Goal: Task Accomplishment & Management: Complete application form

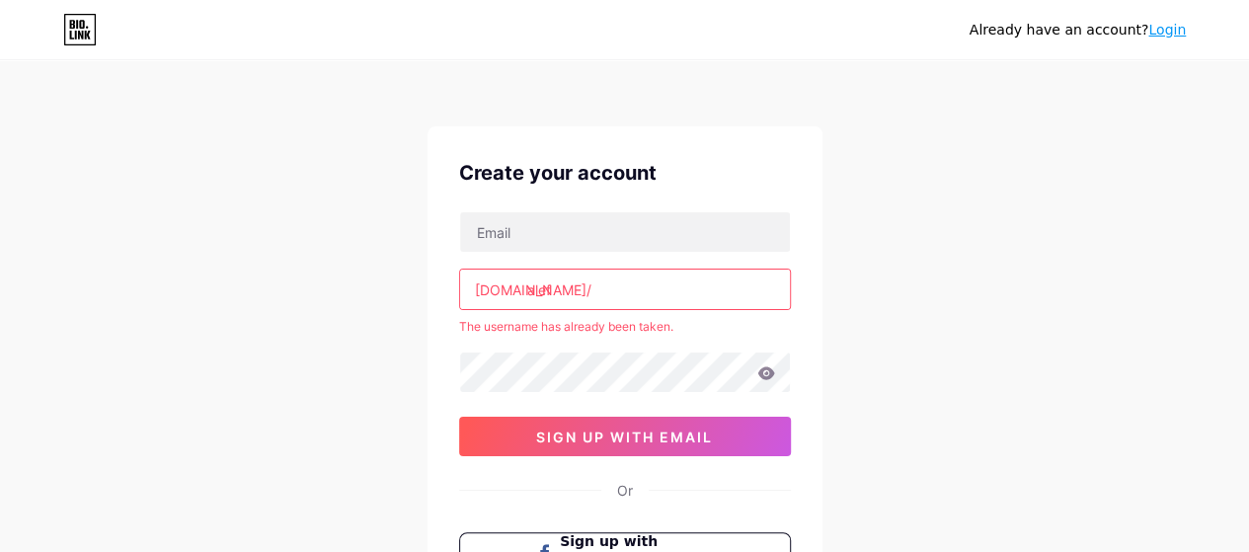
click at [557, 285] on input "alef" at bounding box center [625, 288] width 330 height 39
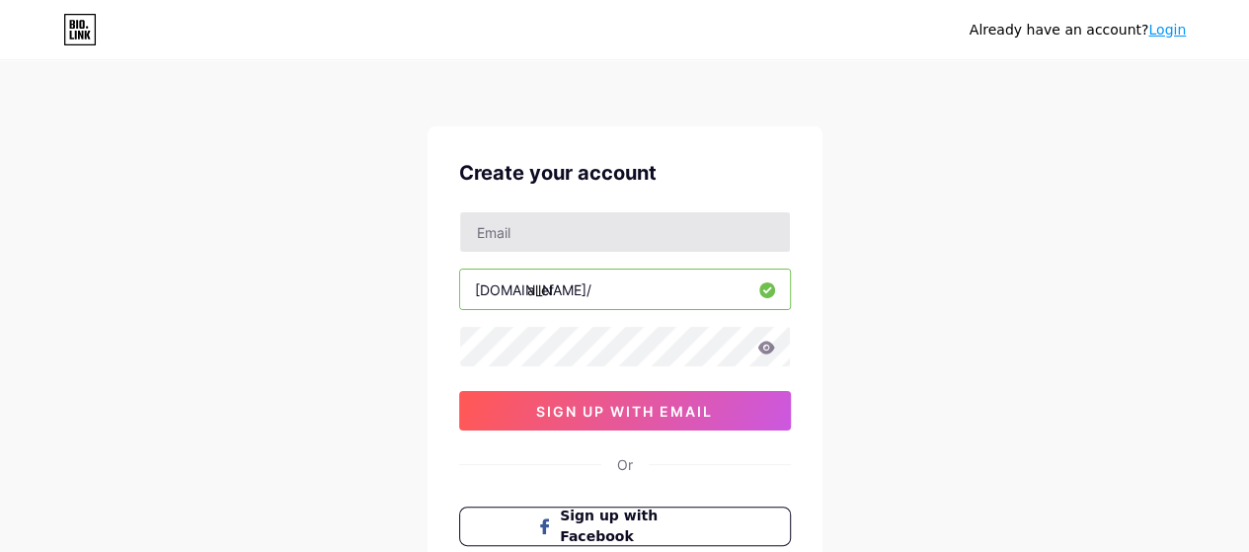
type input "allef"
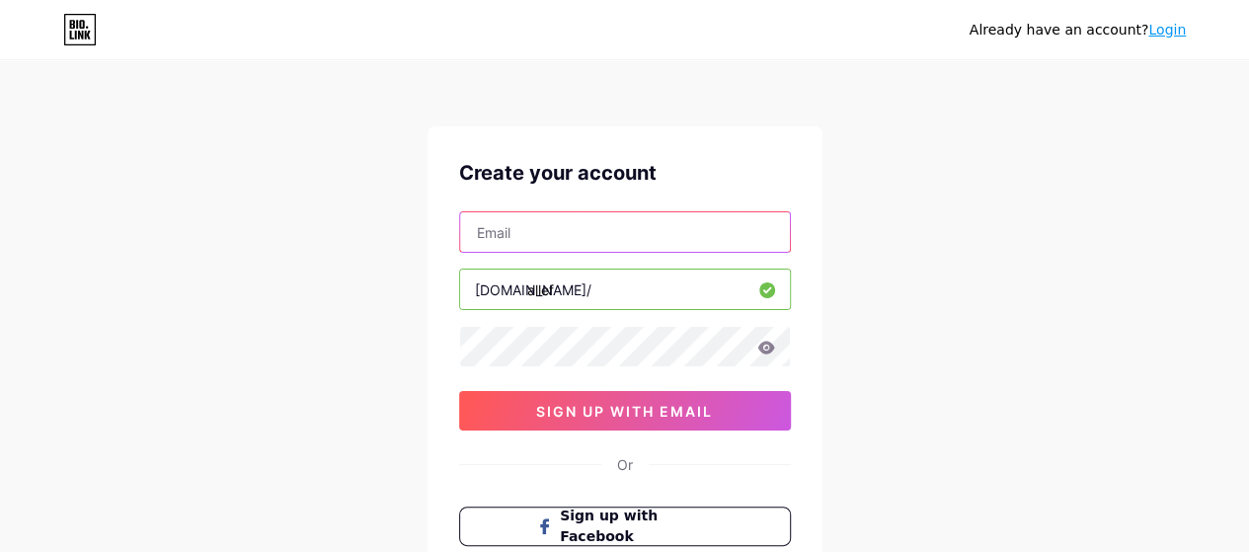
click at [533, 226] on input "text" at bounding box center [625, 231] width 330 height 39
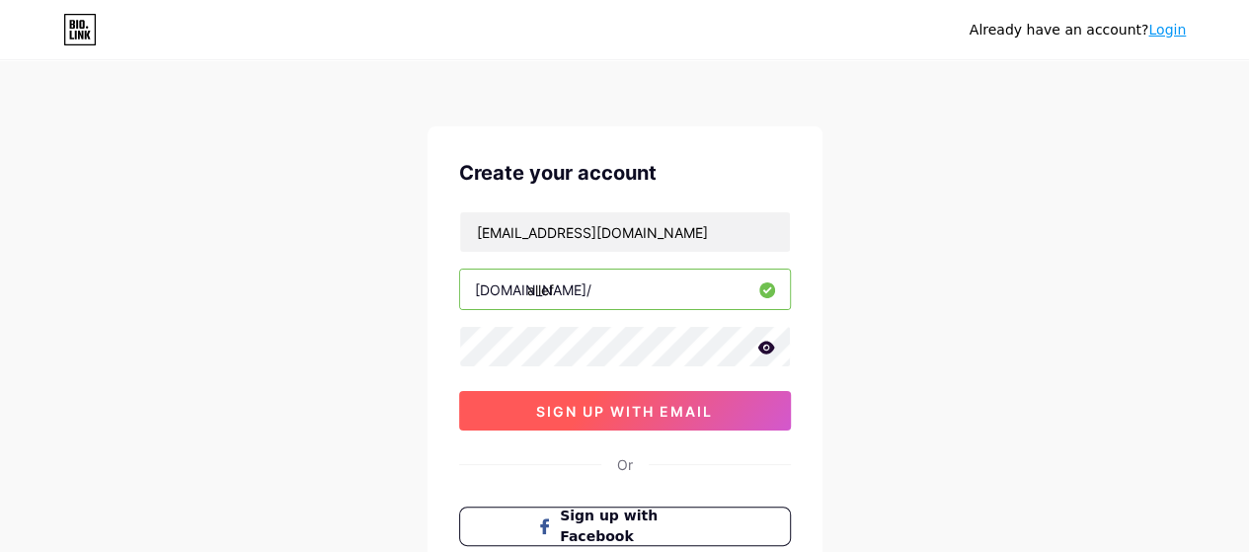
click at [594, 413] on span "sign up with email" at bounding box center [624, 411] width 177 height 17
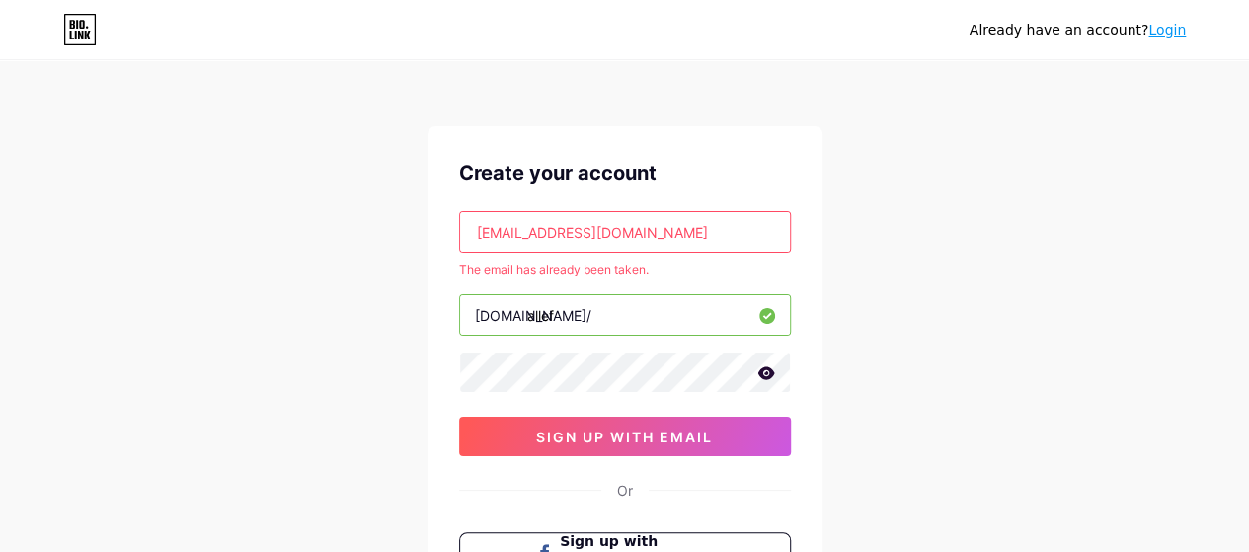
click at [602, 229] on input "[EMAIL_ADDRESS][DOMAIN_NAME]" at bounding box center [625, 231] width 330 height 39
type input "[EMAIL_ADDRESS][DOMAIN_NAME]"
click at [1072, 236] on div "Already have an account? Login Create your account [EMAIL_ADDRESS][DOMAIN_NAME]…" at bounding box center [624, 390] width 1249 height 781
click at [1175, 31] on link "Login" at bounding box center [1167, 30] width 38 height 16
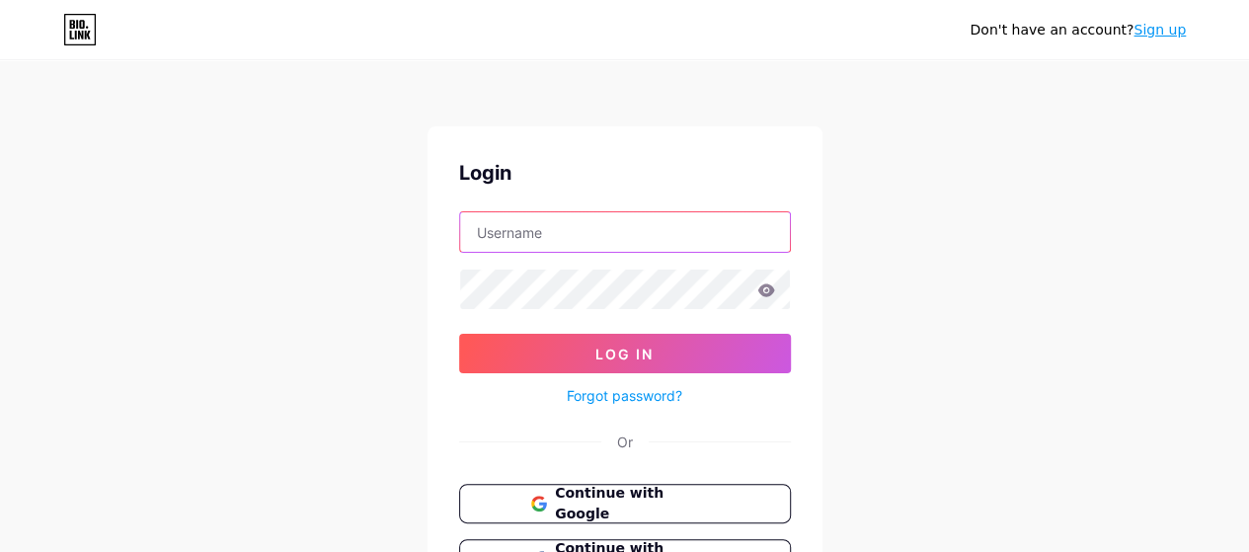
click at [507, 222] on input "text" at bounding box center [625, 231] width 330 height 39
type input "amiraboualem20"
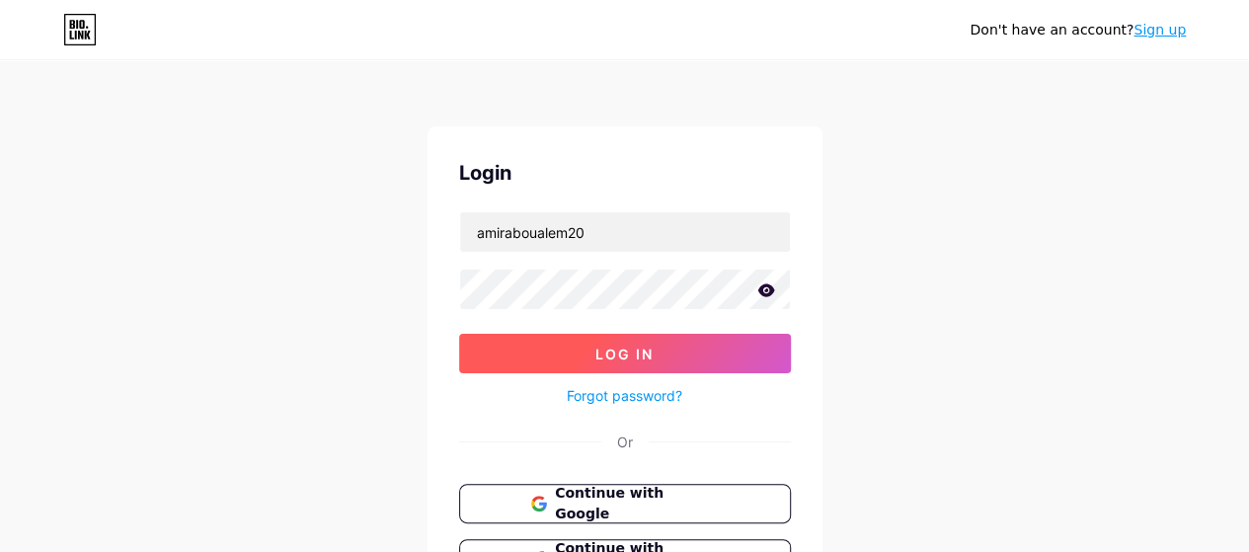
click at [565, 350] on button "Log In" at bounding box center [625, 353] width 332 height 39
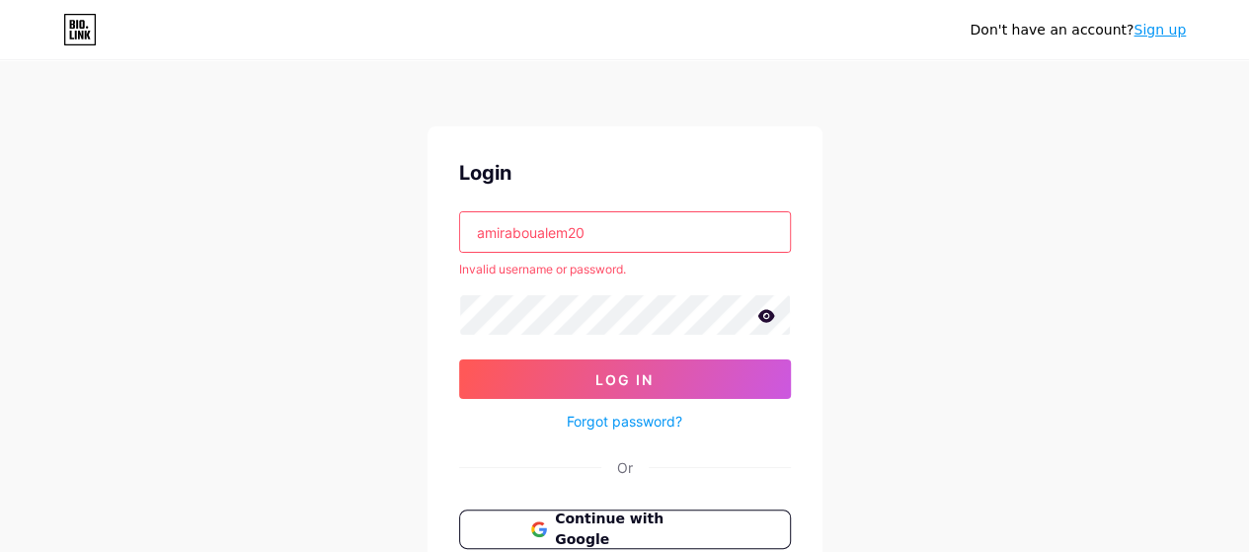
click at [612, 424] on link "Forgot password?" at bounding box center [624, 421] width 115 height 21
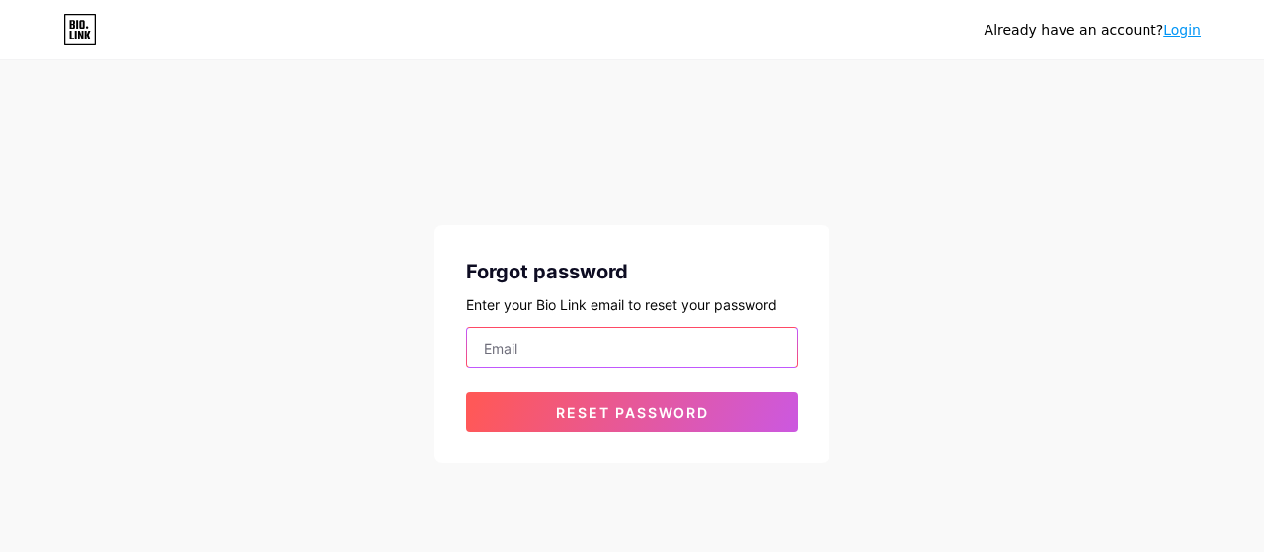
click at [586, 335] on input "email" at bounding box center [632, 347] width 330 height 39
type input "[EMAIL_ADDRESS][DOMAIN_NAME]"
click at [466, 392] on button "Reset password" at bounding box center [632, 411] width 332 height 39
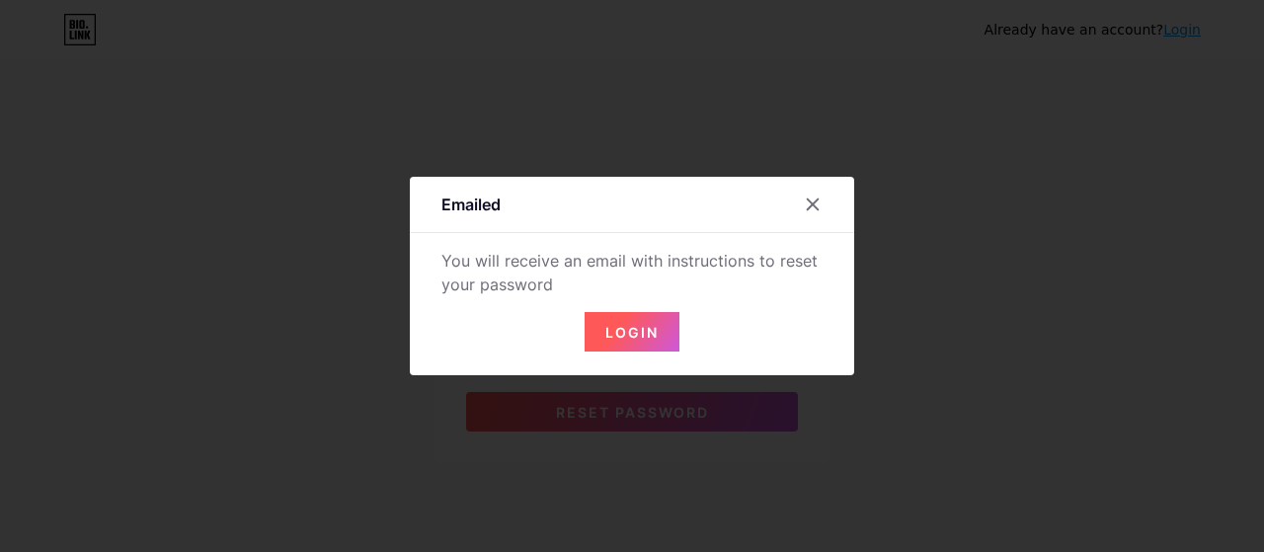
click at [632, 339] on span "Login" at bounding box center [631, 332] width 53 height 17
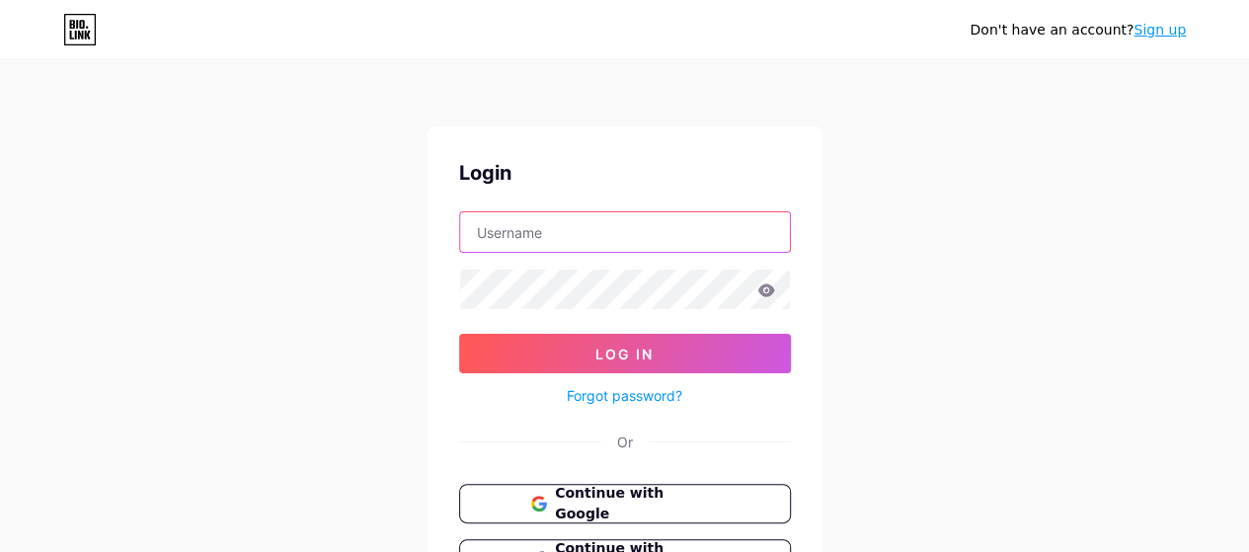
click at [582, 232] on input "text" at bounding box center [625, 231] width 330 height 39
type input "[EMAIL_ADDRESS][DOMAIN_NAME]"
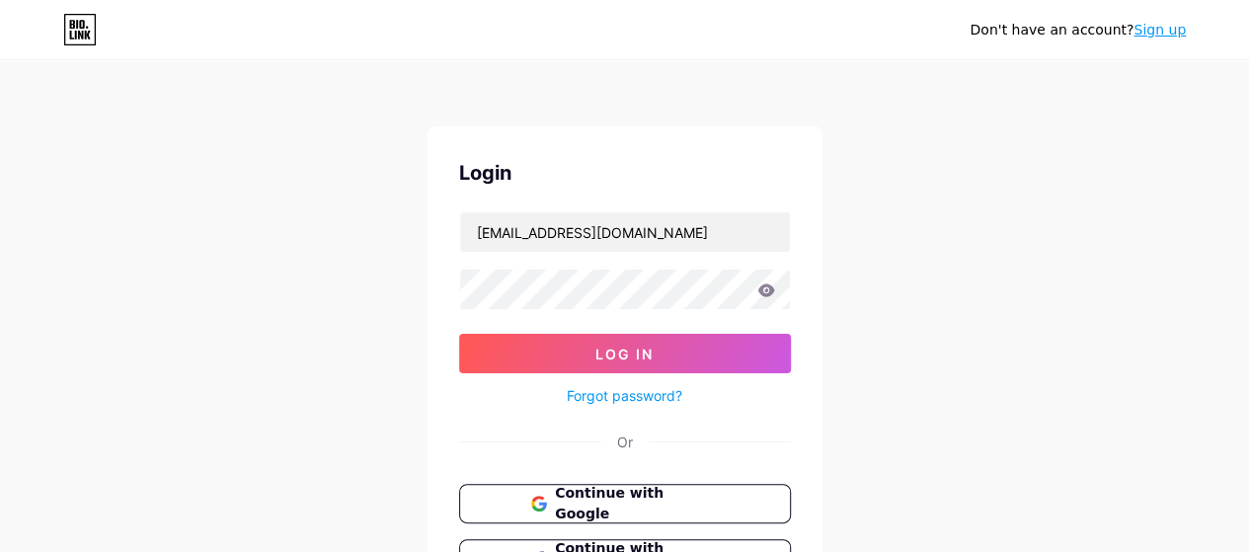
click at [594, 390] on link "Forgot password?" at bounding box center [624, 395] width 115 height 21
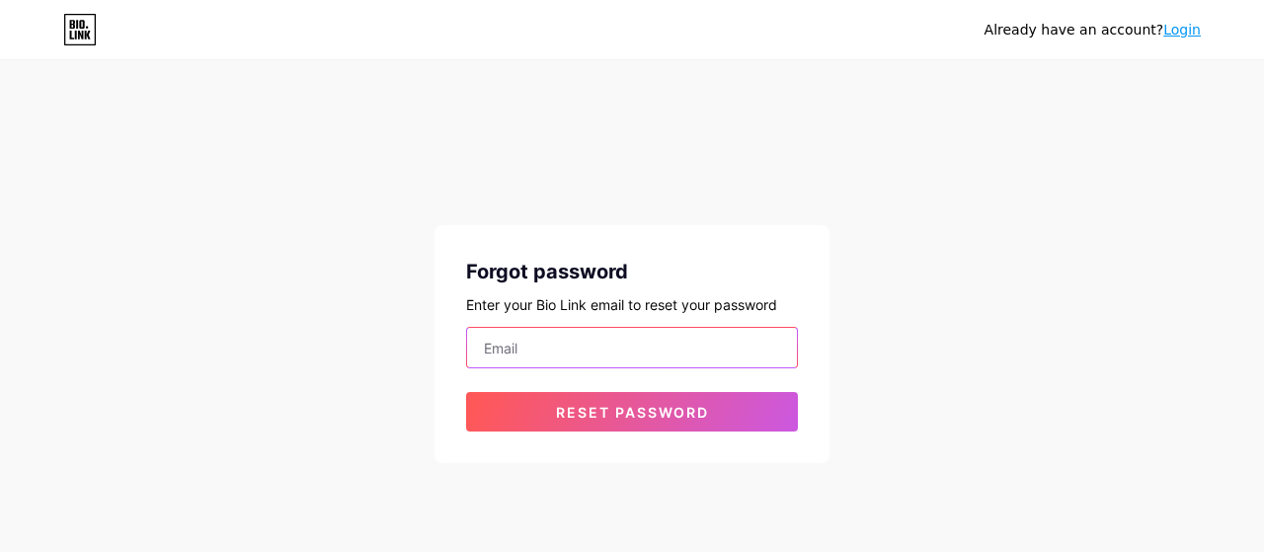
click at [566, 337] on input "email" at bounding box center [632, 347] width 330 height 39
type input "[EMAIL_ADDRESS][DOMAIN_NAME]"
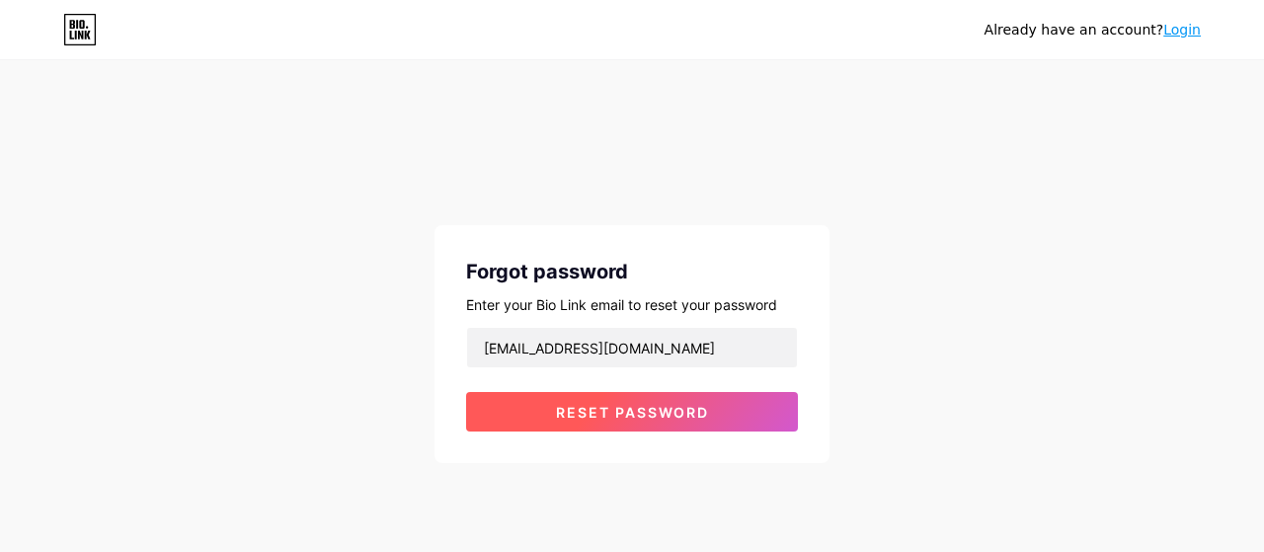
click at [616, 418] on span "Reset password" at bounding box center [632, 412] width 153 height 17
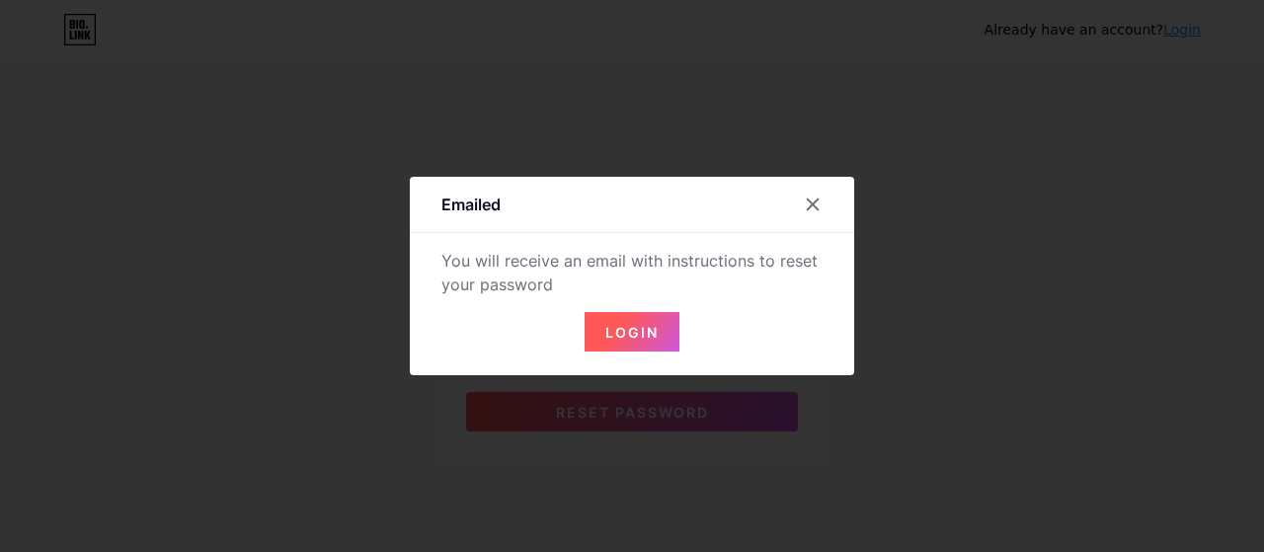
click at [652, 327] on span "Login" at bounding box center [631, 332] width 53 height 17
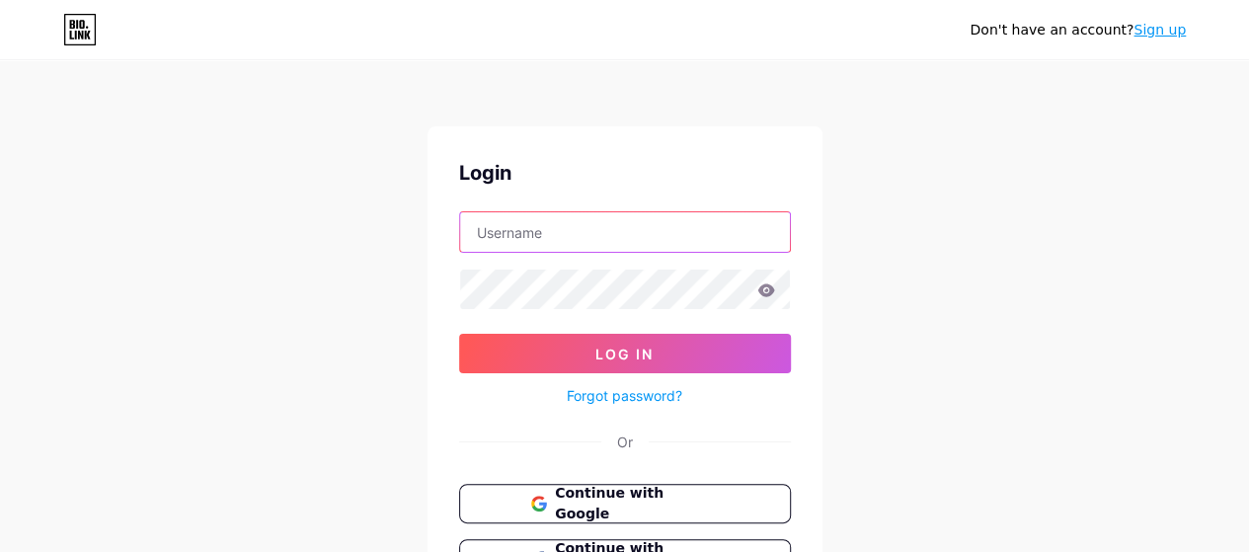
click at [602, 234] on input "text" at bounding box center [625, 231] width 330 height 39
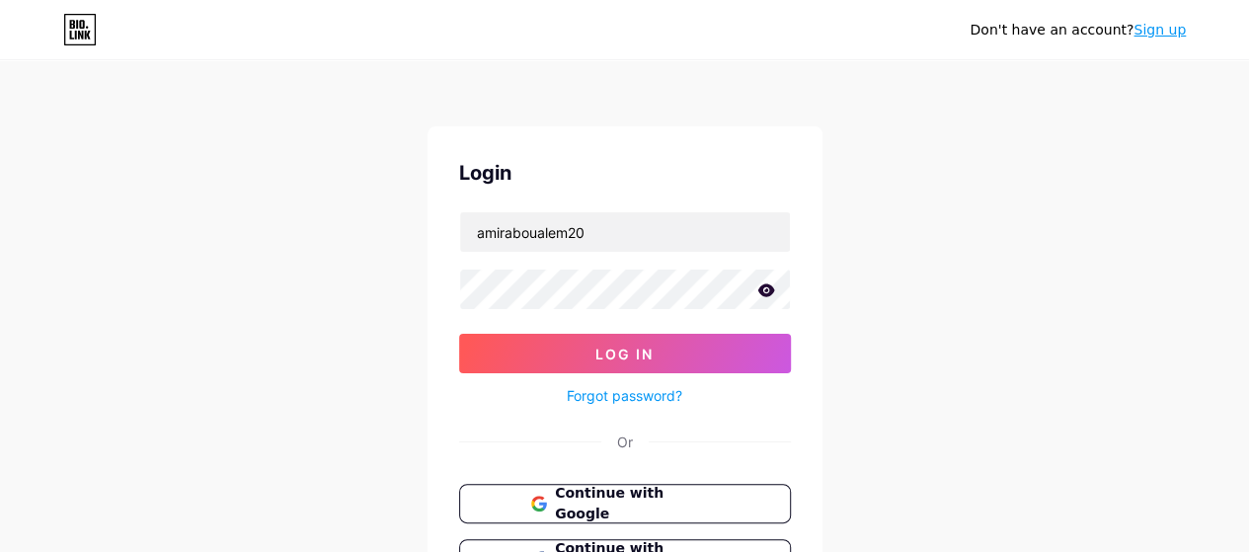
click at [764, 285] on icon at bounding box center [765, 289] width 17 height 13
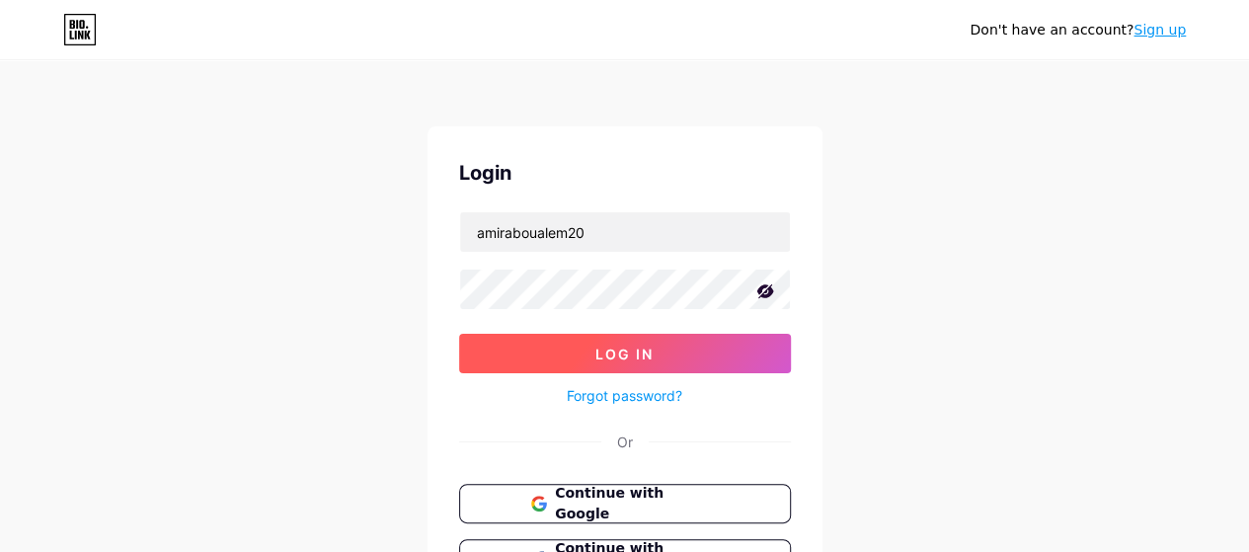
click at [650, 348] on span "Log In" at bounding box center [624, 354] width 58 height 17
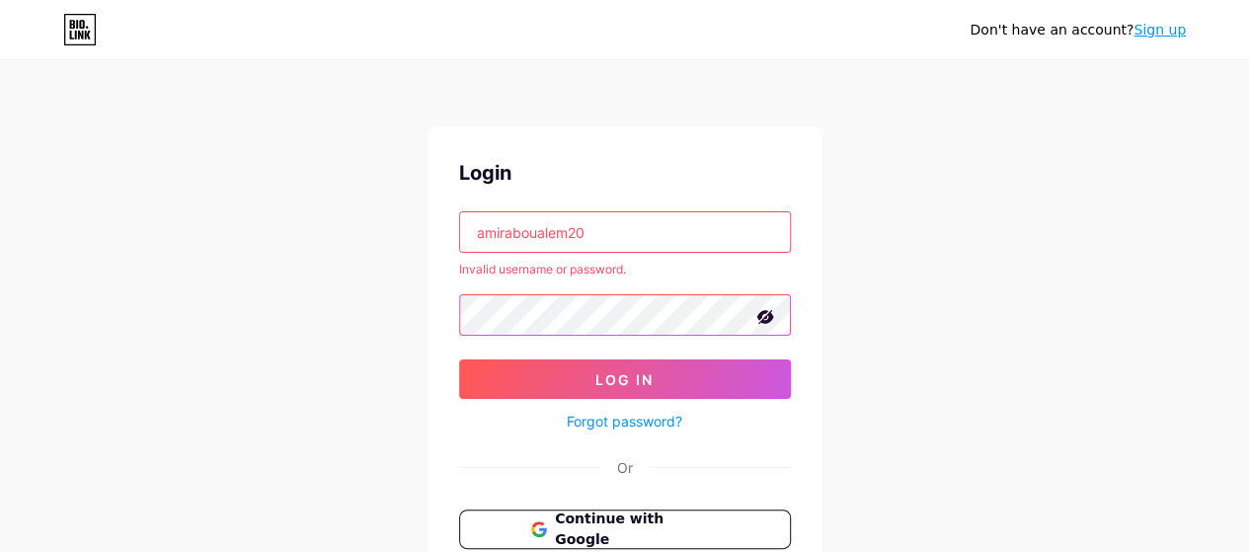
click at [459, 359] on button "Log In" at bounding box center [625, 378] width 332 height 39
click at [588, 229] on input "amiraboualem20" at bounding box center [625, 231] width 330 height 39
click at [596, 231] on input "amiraboualem20" at bounding box center [625, 231] width 330 height 39
type input "[EMAIL_ADDRESS][DOMAIN_NAME]"
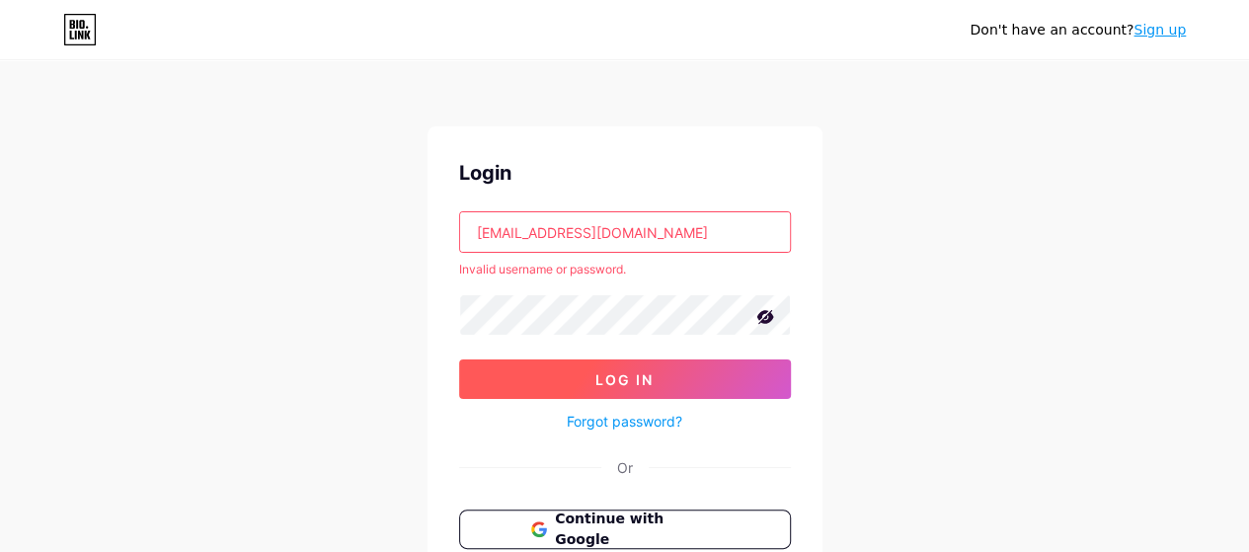
click at [611, 378] on span "Log In" at bounding box center [624, 379] width 58 height 17
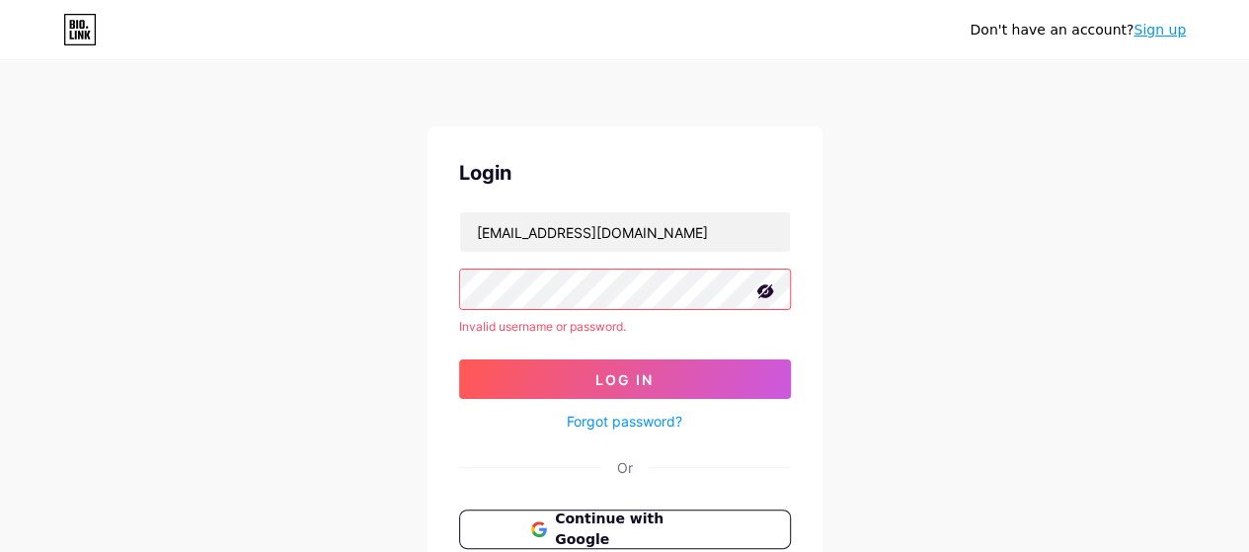
click at [590, 419] on link "Forgot password?" at bounding box center [624, 421] width 115 height 21
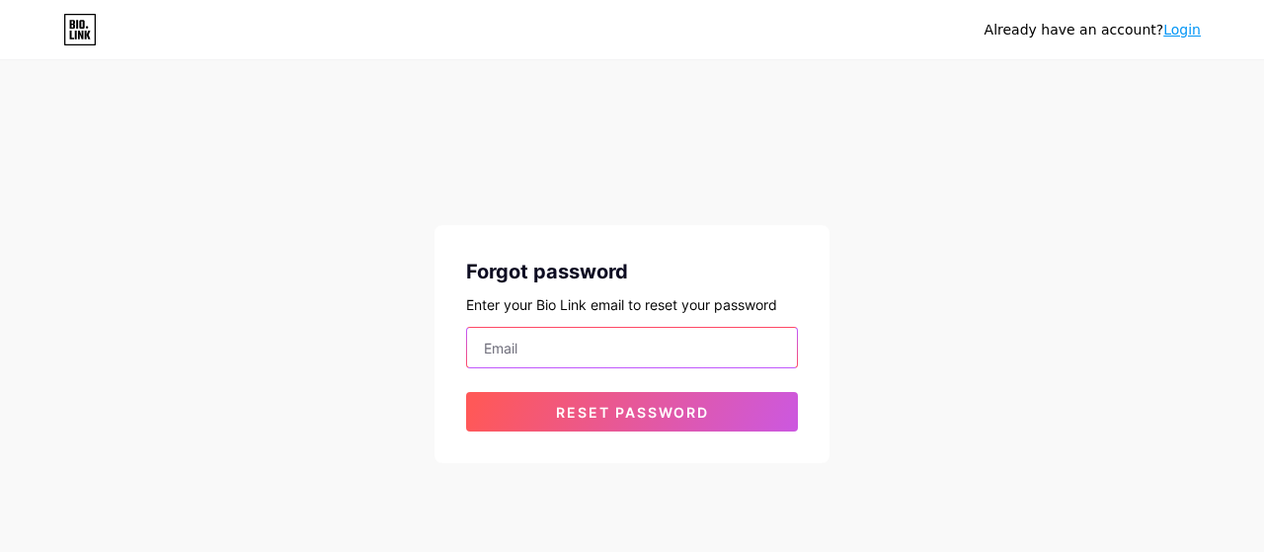
click at [571, 352] on input "email" at bounding box center [632, 347] width 330 height 39
type input "[EMAIL_ADDRESS][DOMAIN_NAME]"
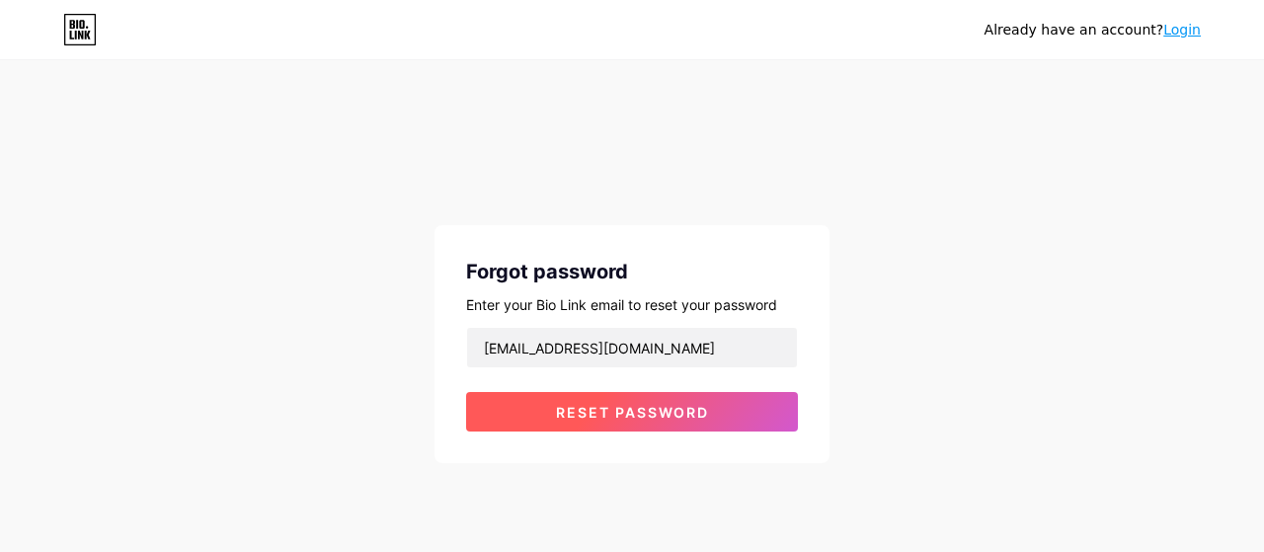
click at [644, 408] on span "Reset password" at bounding box center [632, 412] width 153 height 17
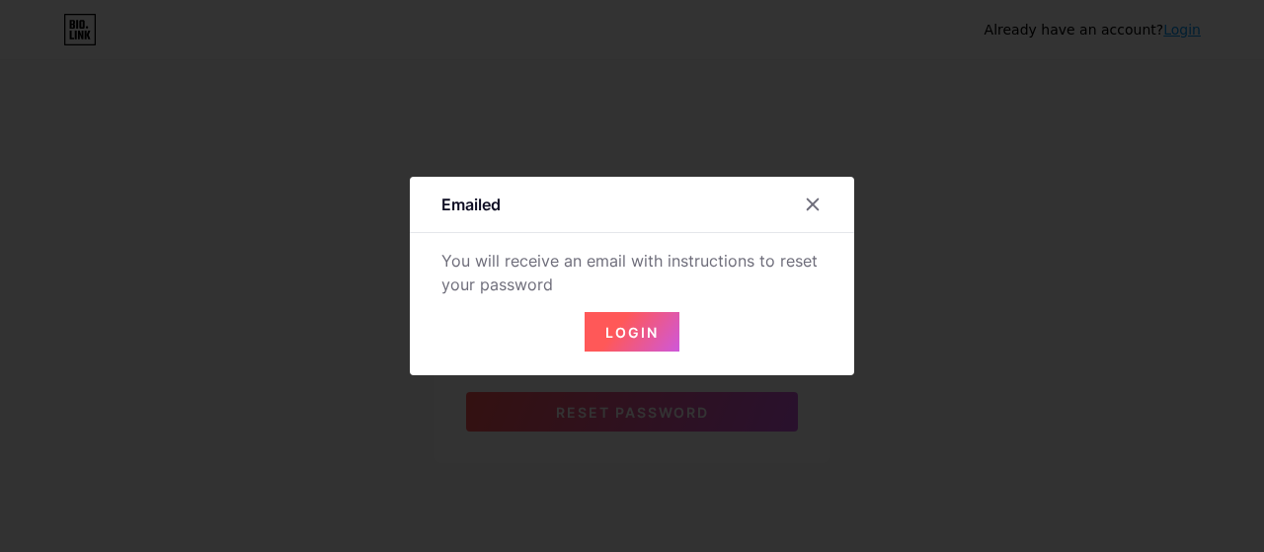
click at [655, 337] on span "Login" at bounding box center [631, 332] width 53 height 17
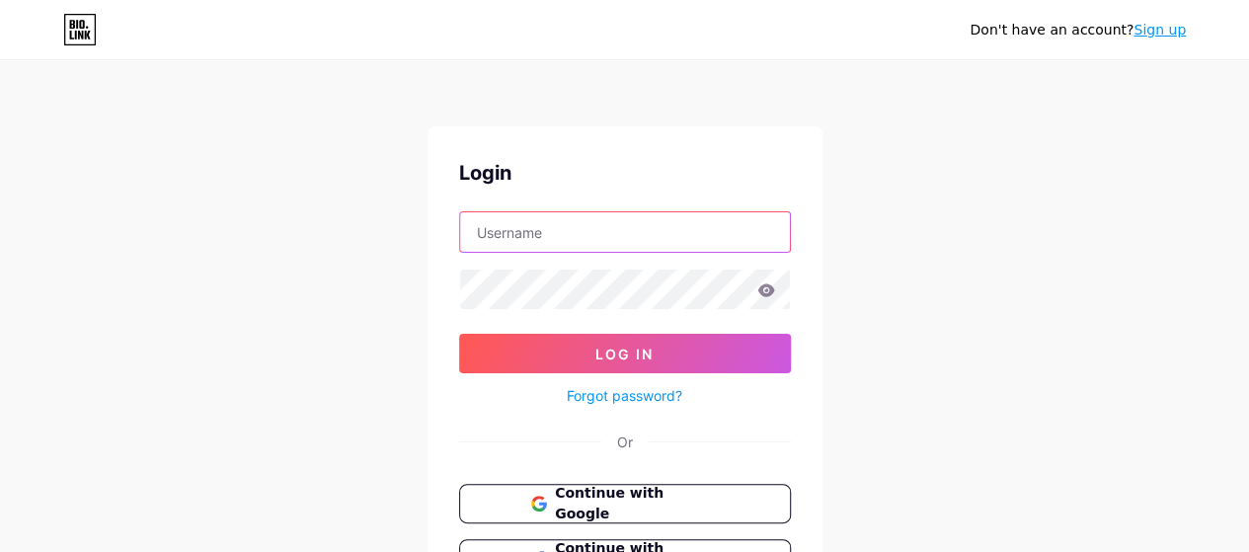
click at [611, 236] on input "text" at bounding box center [625, 231] width 330 height 39
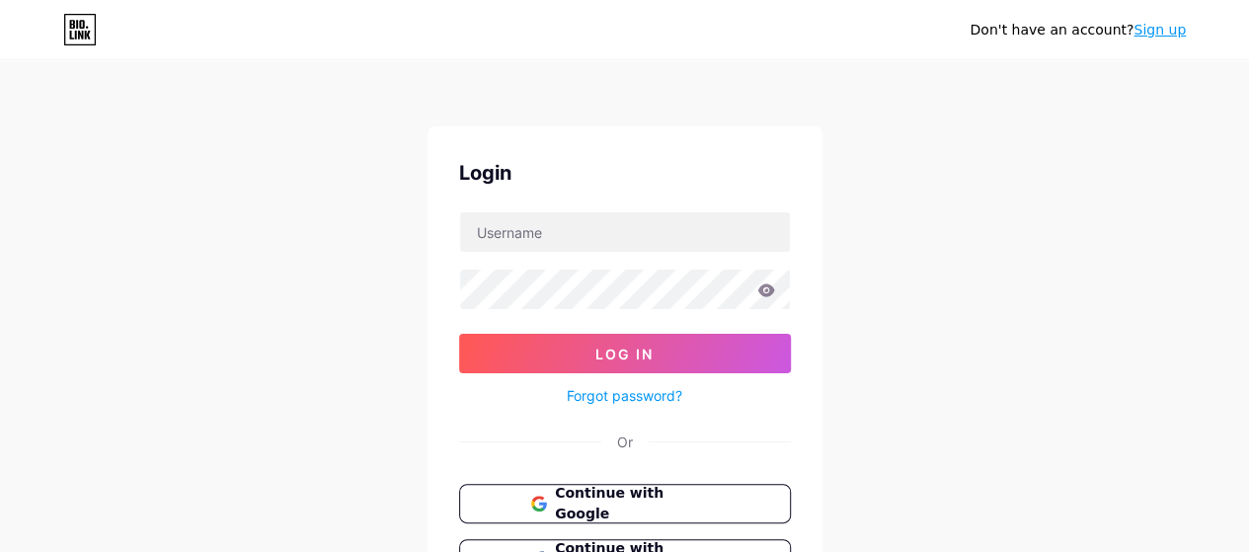
click at [1174, 30] on link "Sign up" at bounding box center [1159, 30] width 52 height 16
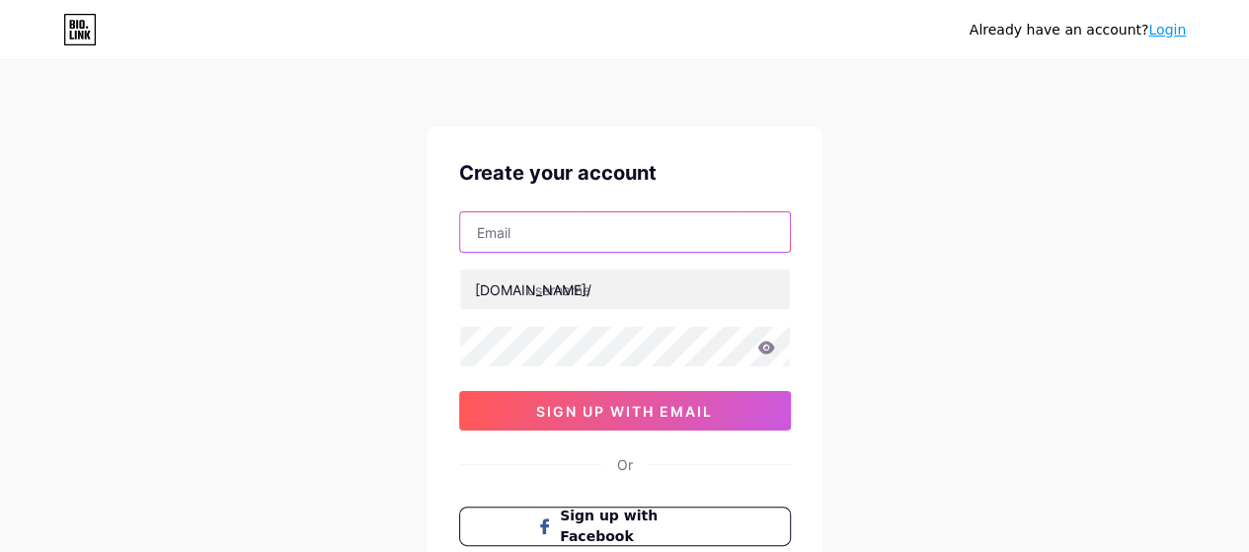
click at [639, 233] on input "text" at bounding box center [625, 231] width 330 height 39
type input "[EMAIL_ADDRESS][DOMAIN_NAME]"
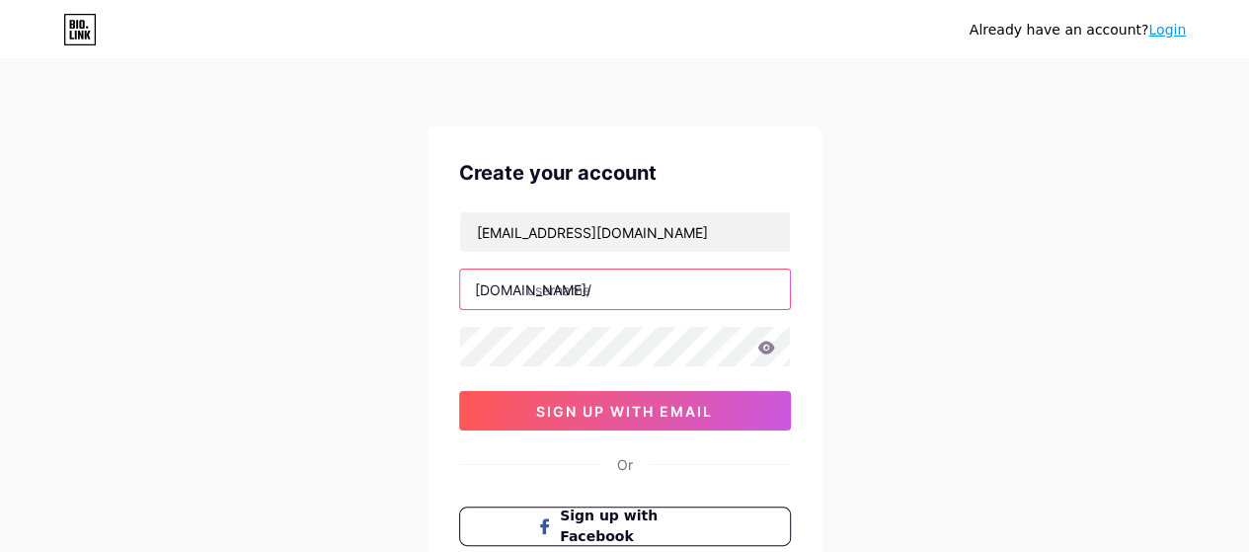
click at [603, 291] on input "text" at bounding box center [625, 288] width 330 height 39
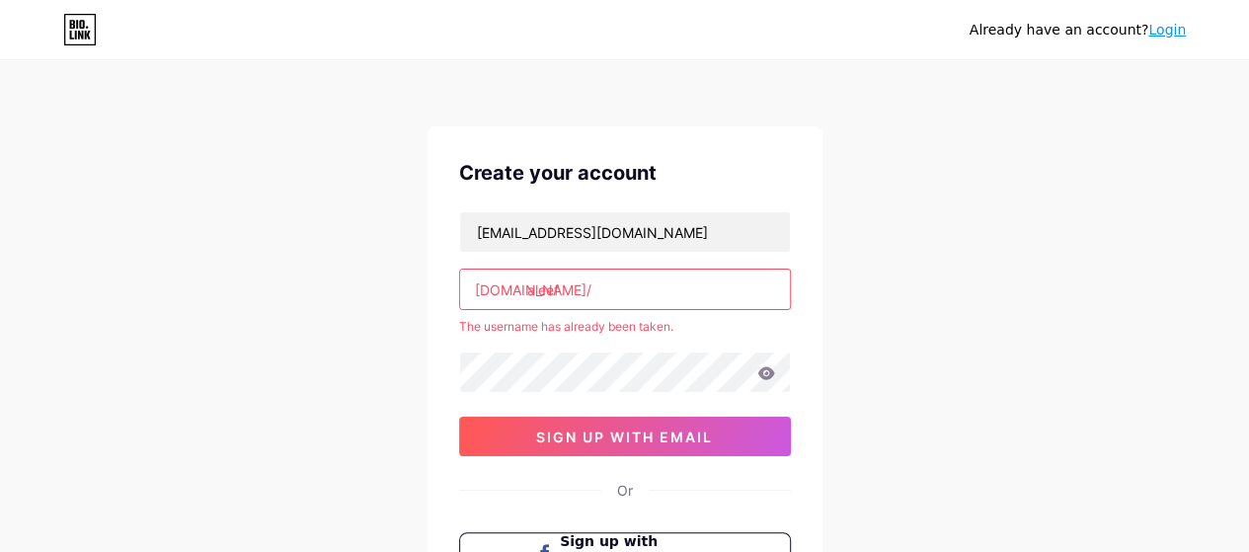
click at [545, 341] on div "[EMAIL_ADDRESS][DOMAIN_NAME] [DOMAIN_NAME]/ aleef The username has already been…" at bounding box center [625, 333] width 332 height 245
click at [568, 283] on input "aleef" at bounding box center [625, 288] width 330 height 39
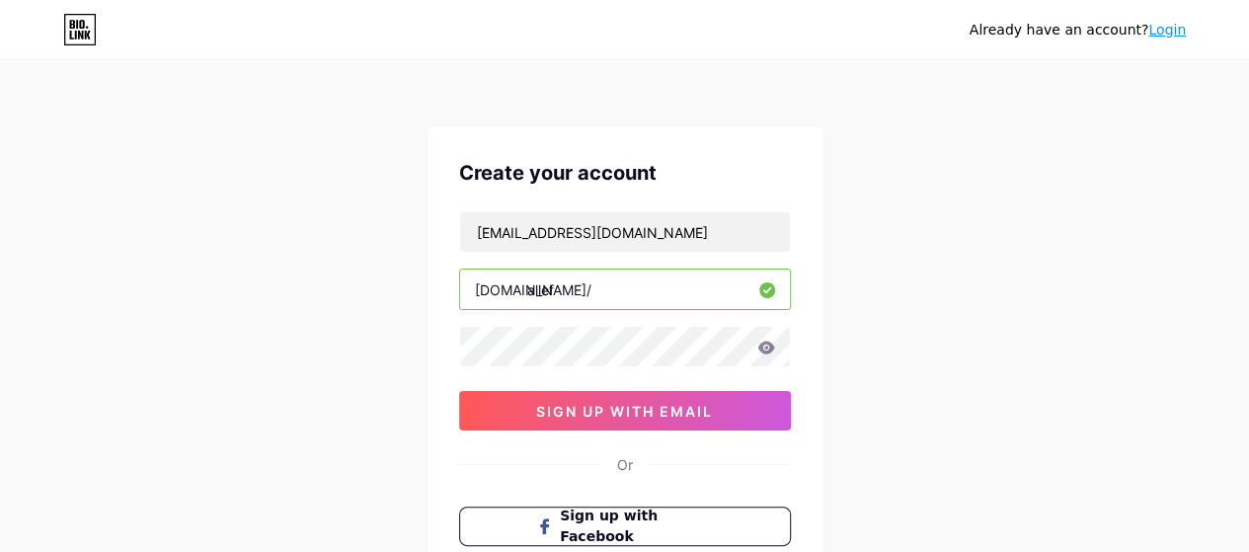
type input "allef"
click at [764, 345] on icon at bounding box center [766, 348] width 18 height 14
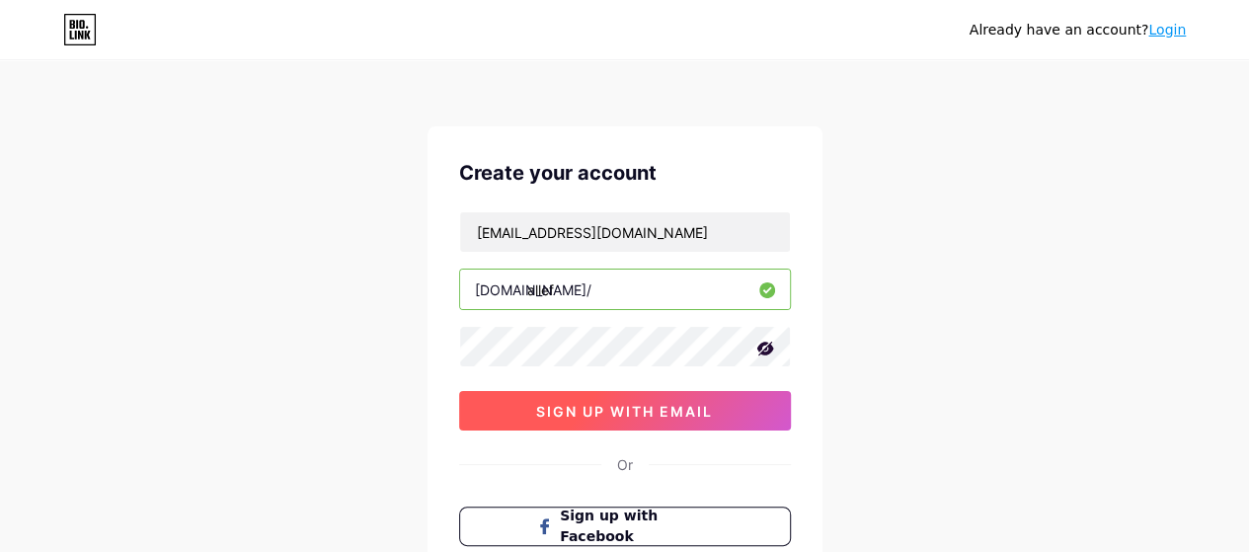
click at [653, 413] on span "sign up with email" at bounding box center [624, 411] width 177 height 17
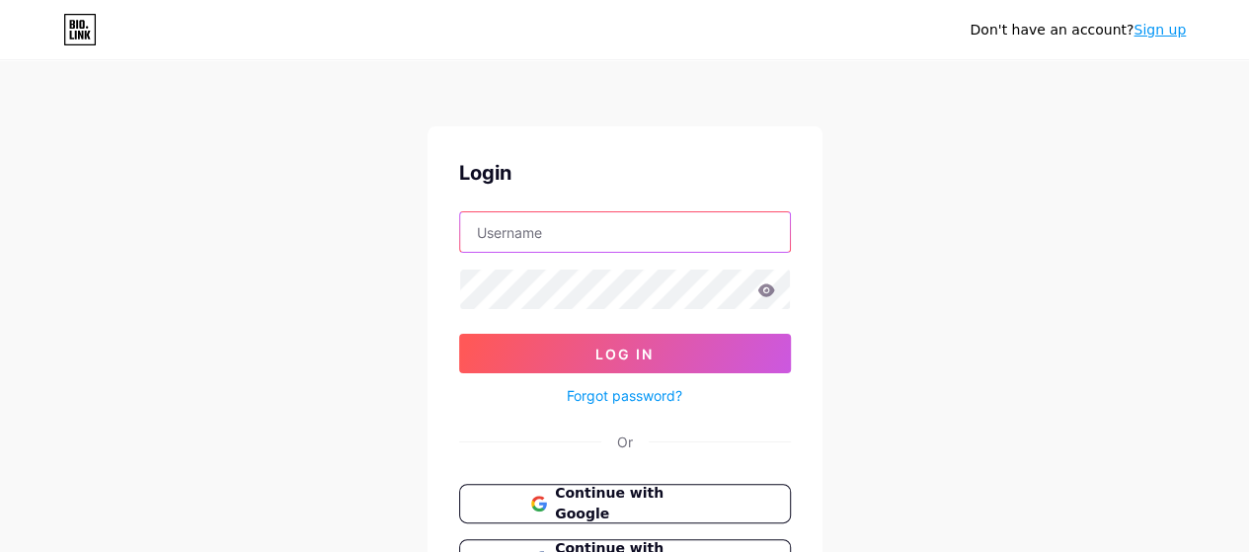
click at [657, 216] on input "text" at bounding box center [625, 231] width 330 height 39
type input "[EMAIL_ADDRESS][DOMAIN_NAME]"
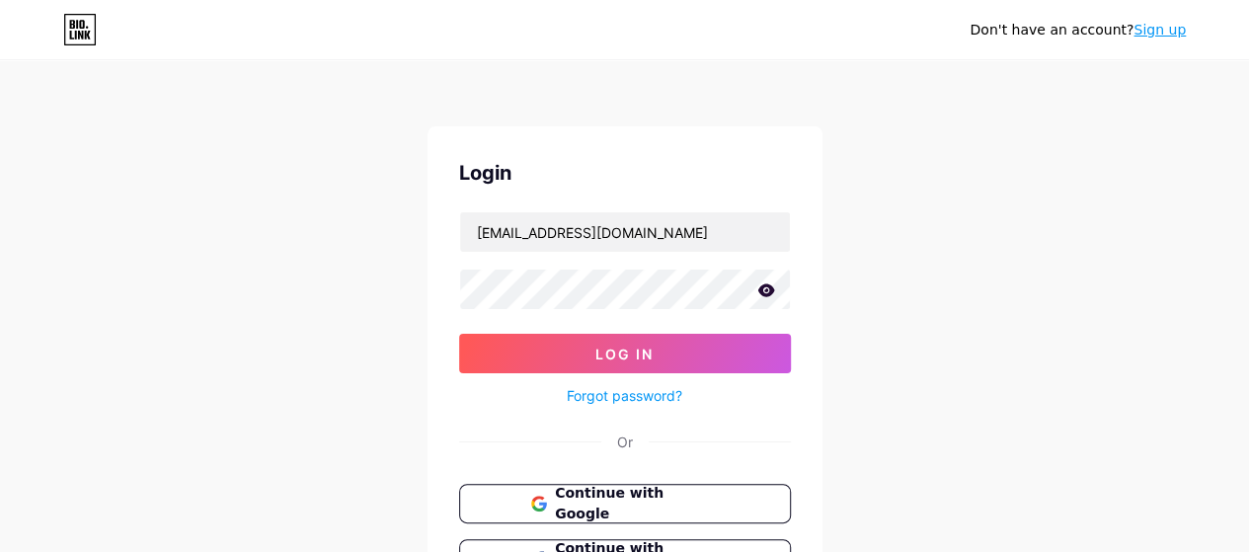
click at [766, 293] on icon at bounding box center [765, 289] width 17 height 13
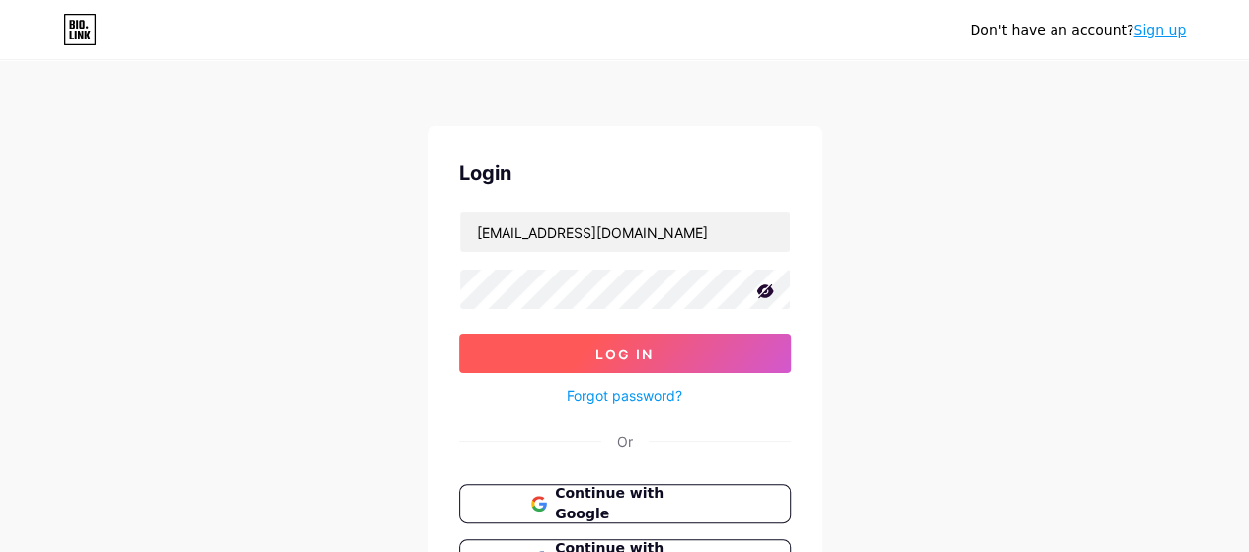
click at [643, 348] on span "Log In" at bounding box center [624, 354] width 58 height 17
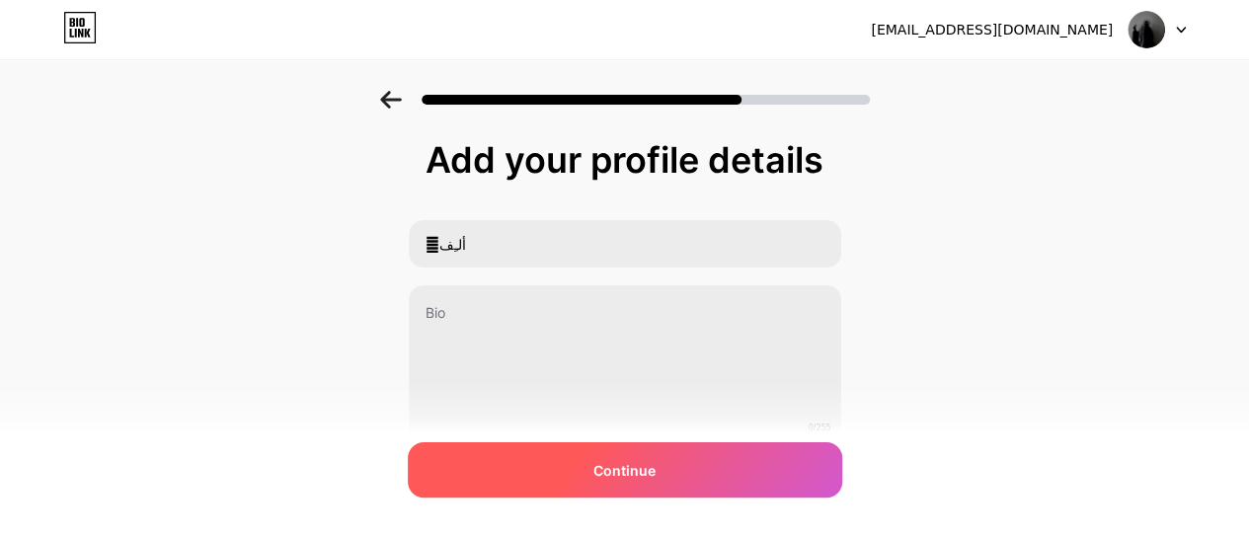
click at [589, 466] on div "Continue" at bounding box center [625, 469] width 434 height 55
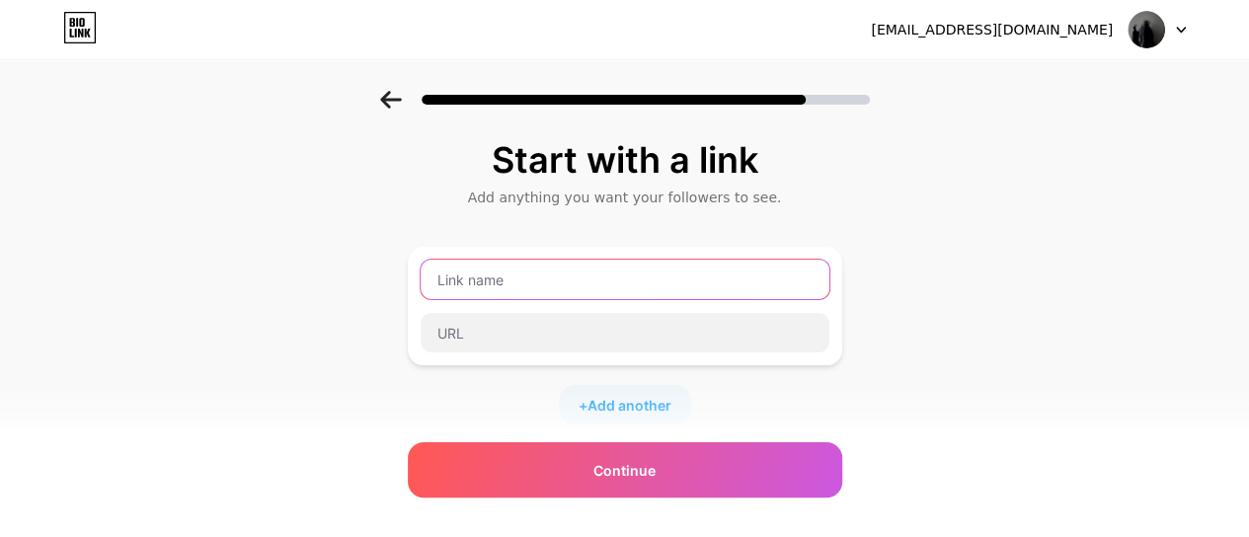
click at [588, 286] on input "text" at bounding box center [625, 279] width 409 height 39
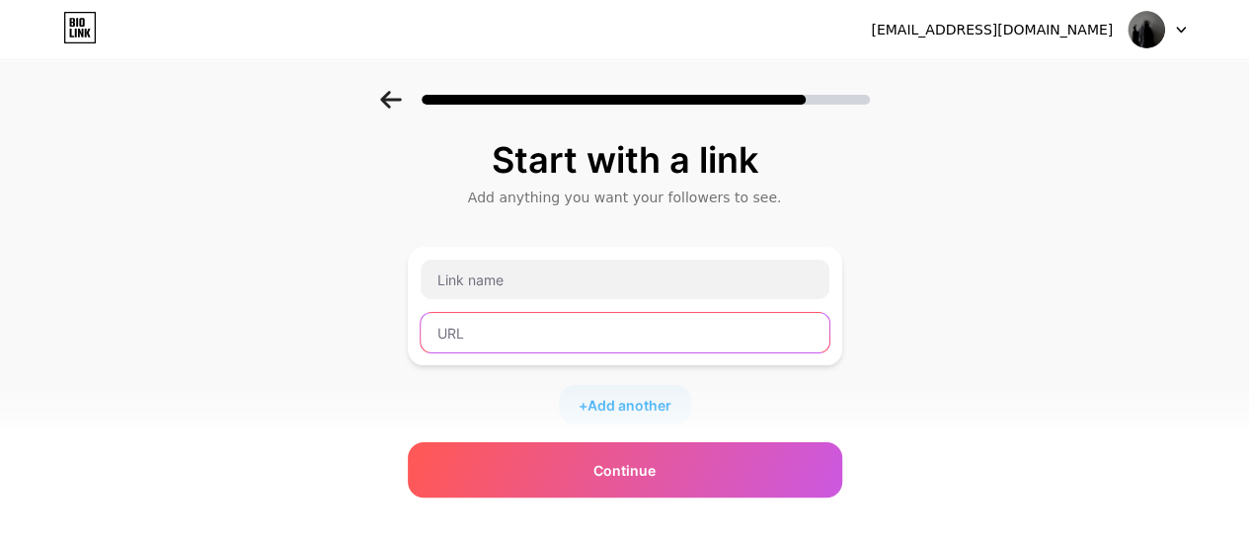
click at [565, 329] on input "text" at bounding box center [625, 332] width 409 height 39
paste input "[URL][DOMAIN_NAME]"
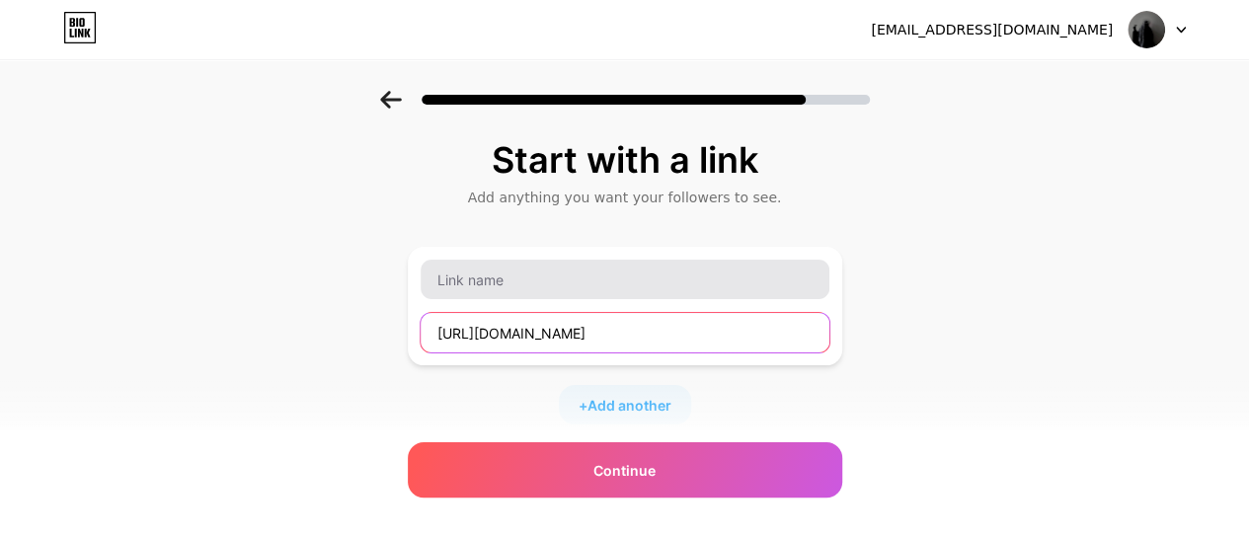
type input "[URL][DOMAIN_NAME]"
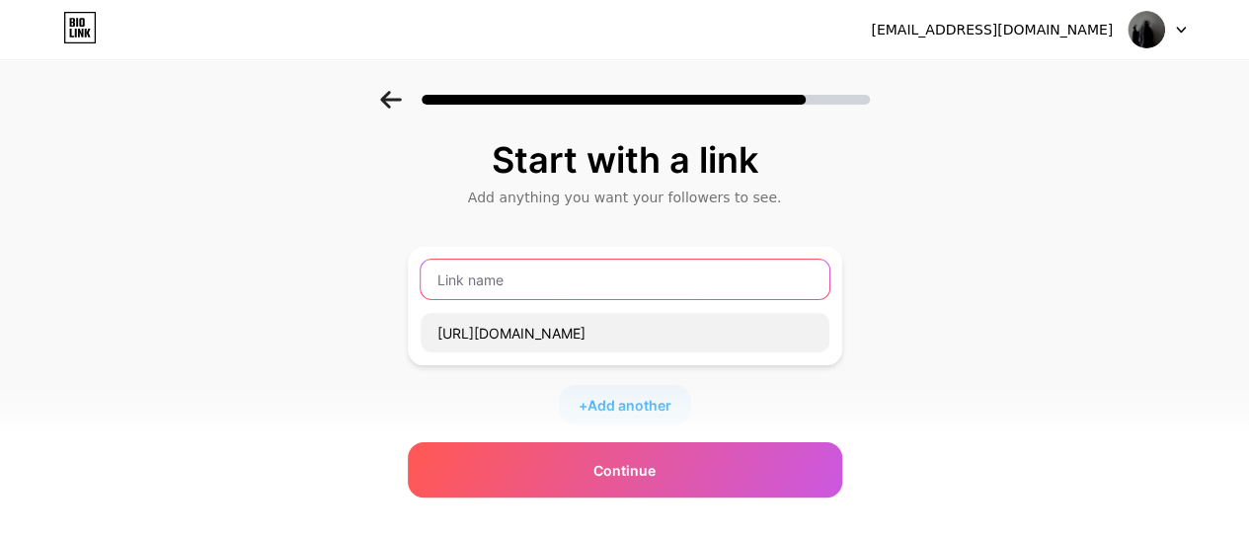
click at [538, 283] on input "text" at bounding box center [625, 279] width 409 height 39
type input "a"
type input "ا"
type input "ض"
paste input "ألِـ𓂆ــف"
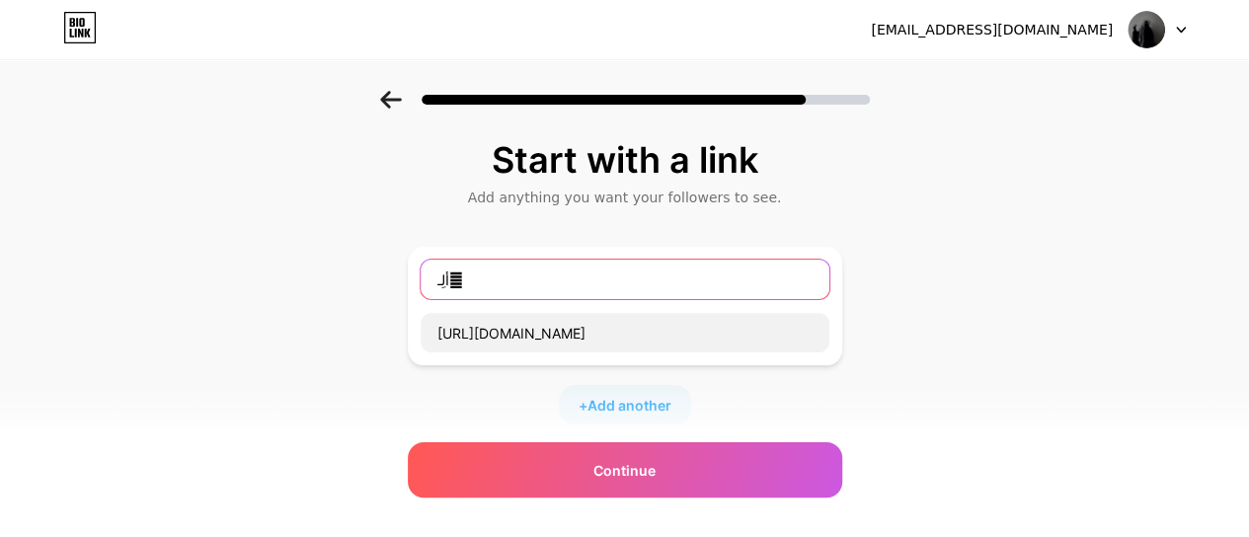
click at [442, 283] on input "ألِـ𓂆" at bounding box center [625, 279] width 409 height 39
click at [469, 279] on input "ألِـ𓂆" at bounding box center [625, 279] width 409 height 39
click at [450, 281] on input "ألِـ𓂆" at bounding box center [625, 279] width 409 height 39
type input "ألِـف𓂆"
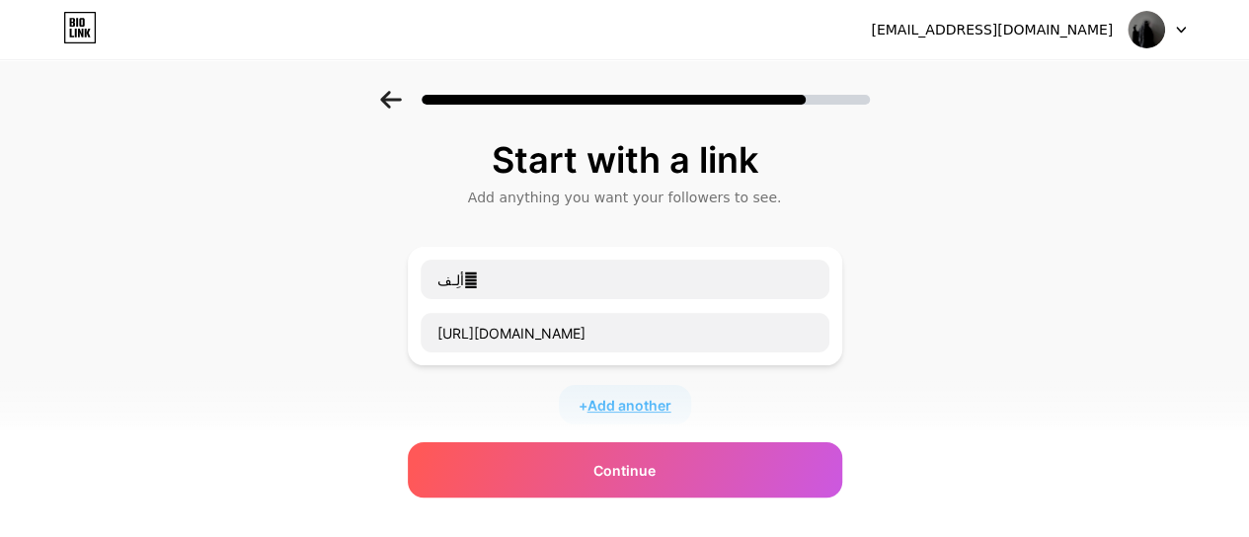
click at [636, 402] on span "Add another" at bounding box center [629, 405] width 84 height 21
click at [1100, 230] on div "Start with a link Add anything you want your followers to see. ألِـف𓂆 [URL][DOM…" at bounding box center [624, 507] width 1249 height 832
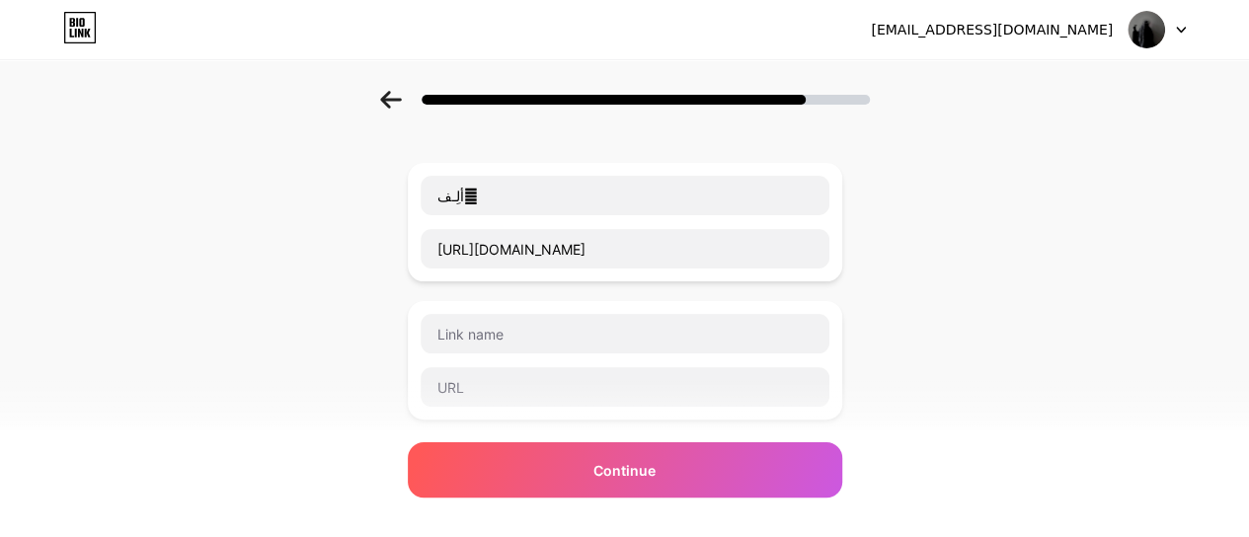
scroll to position [118, 0]
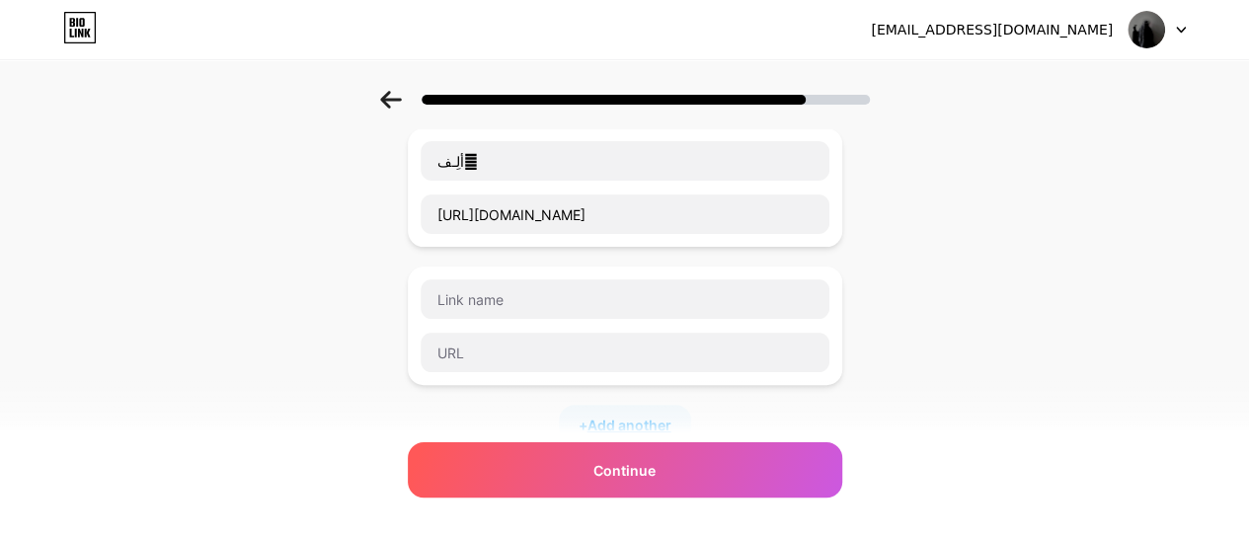
click at [632, 416] on span "Add another" at bounding box center [629, 425] width 84 height 21
click at [946, 165] on div "Start with a link Add anything you want your followers to see. ألِـف𓂆 [URL][DOM…" at bounding box center [624, 457] width 1249 height 970
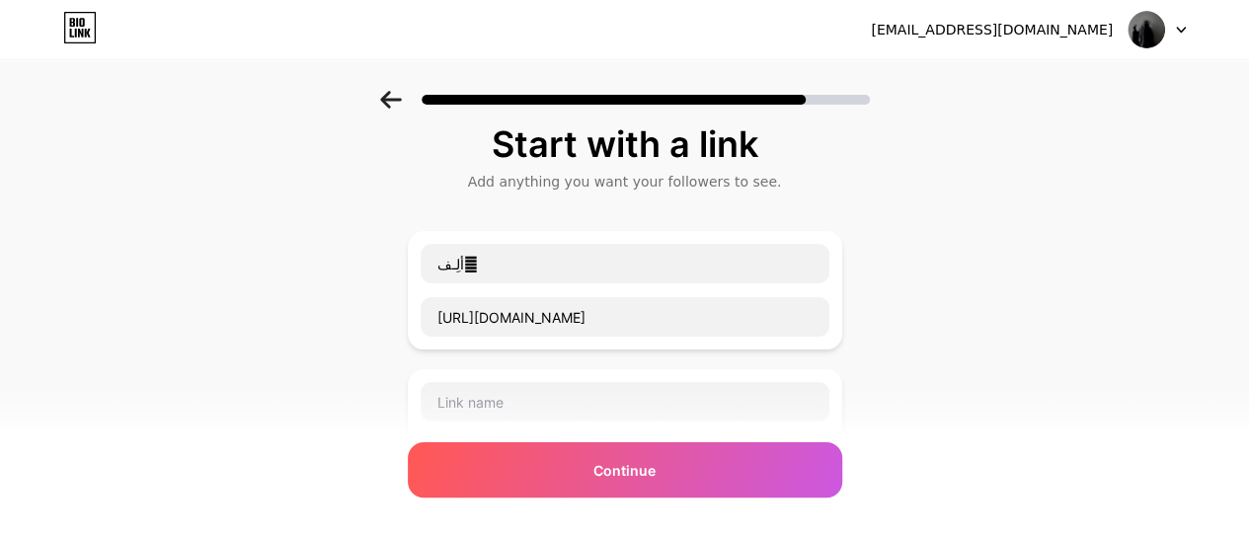
scroll to position [0, 0]
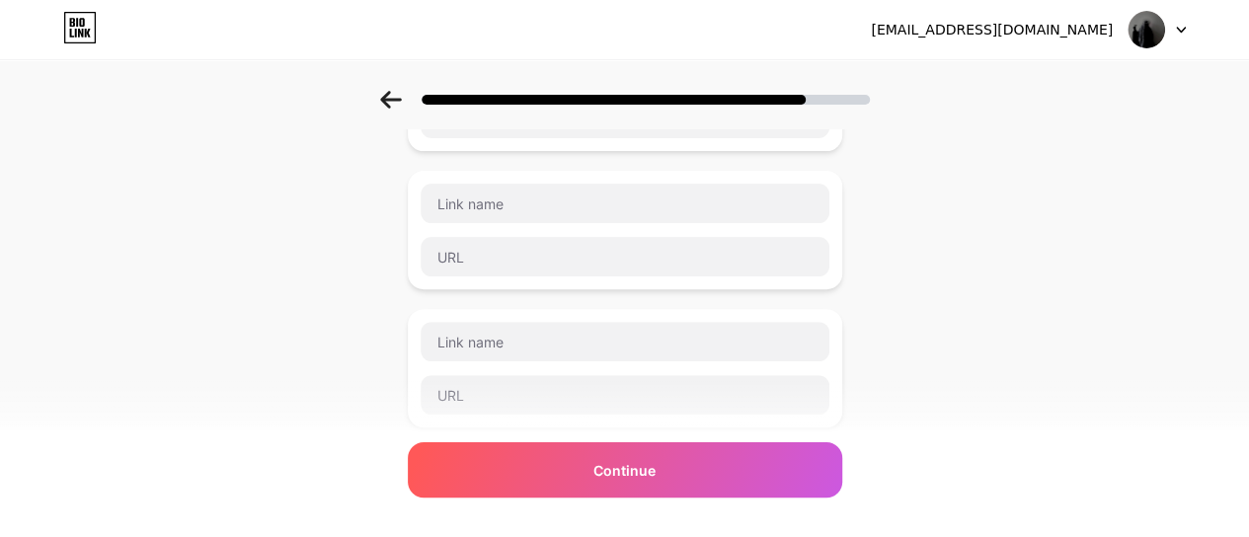
scroll to position [237, 0]
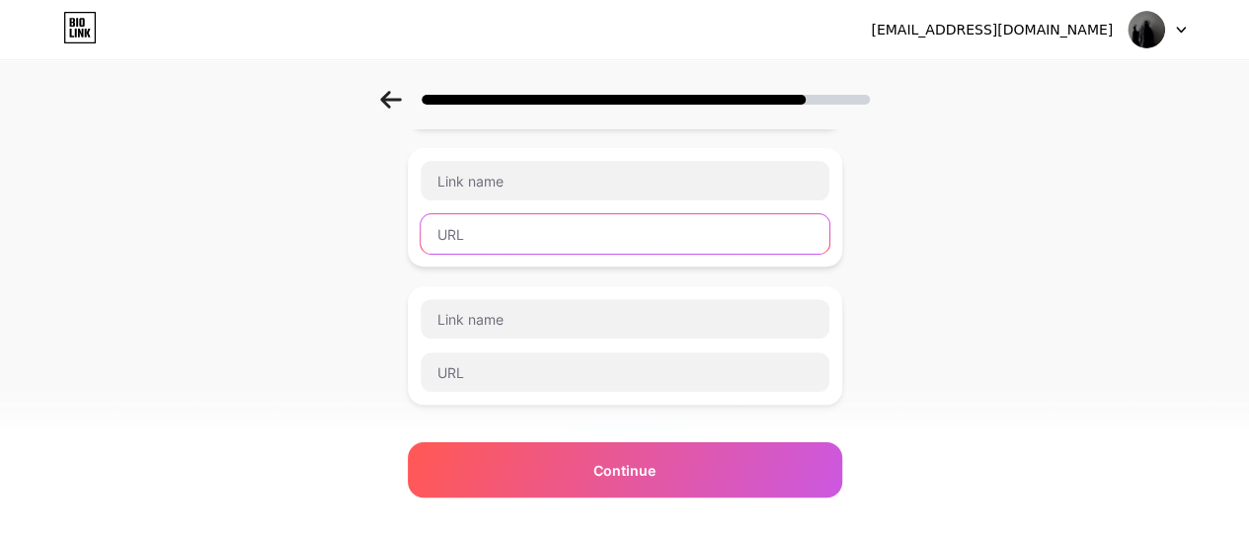
click at [595, 231] on input "text" at bounding box center [625, 233] width 409 height 39
paste input "[URL][DOMAIN_NAME][DOMAIN_NAME]"
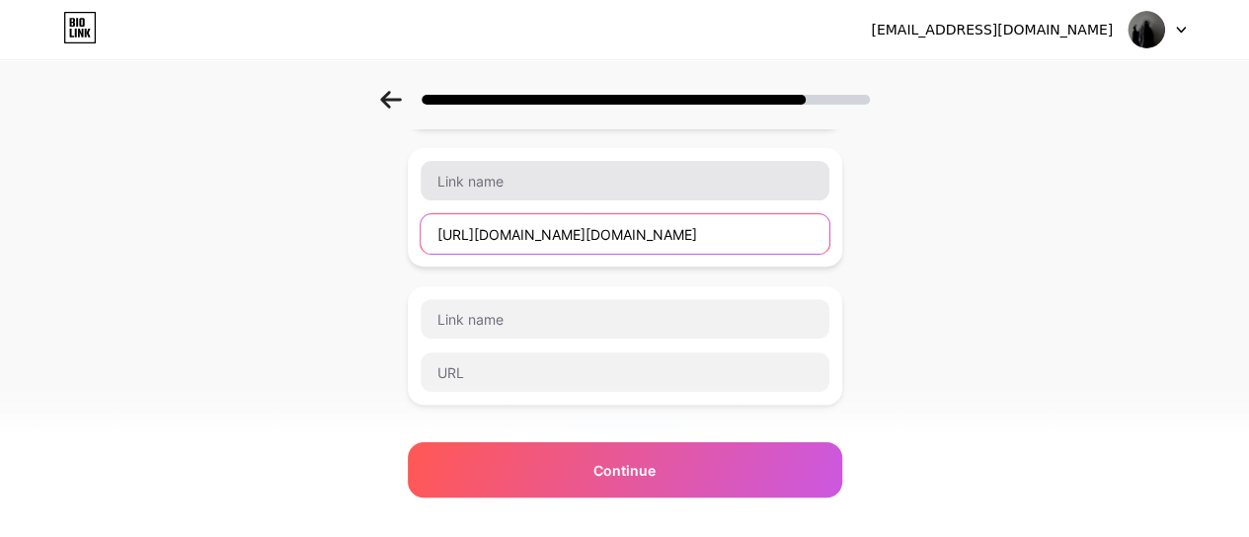
type input "[URL][DOMAIN_NAME][DOMAIN_NAME]"
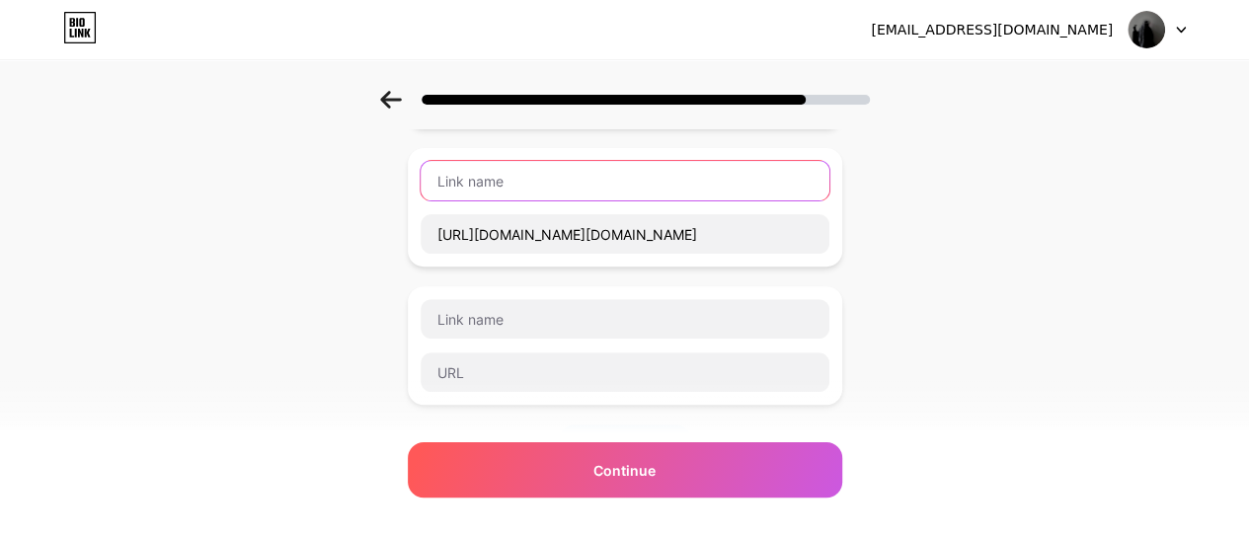
click at [583, 187] on input "text" at bounding box center [625, 180] width 409 height 39
type input "ض"
click at [492, 183] on input "ض" at bounding box center [625, 180] width 409 height 39
type input "a"
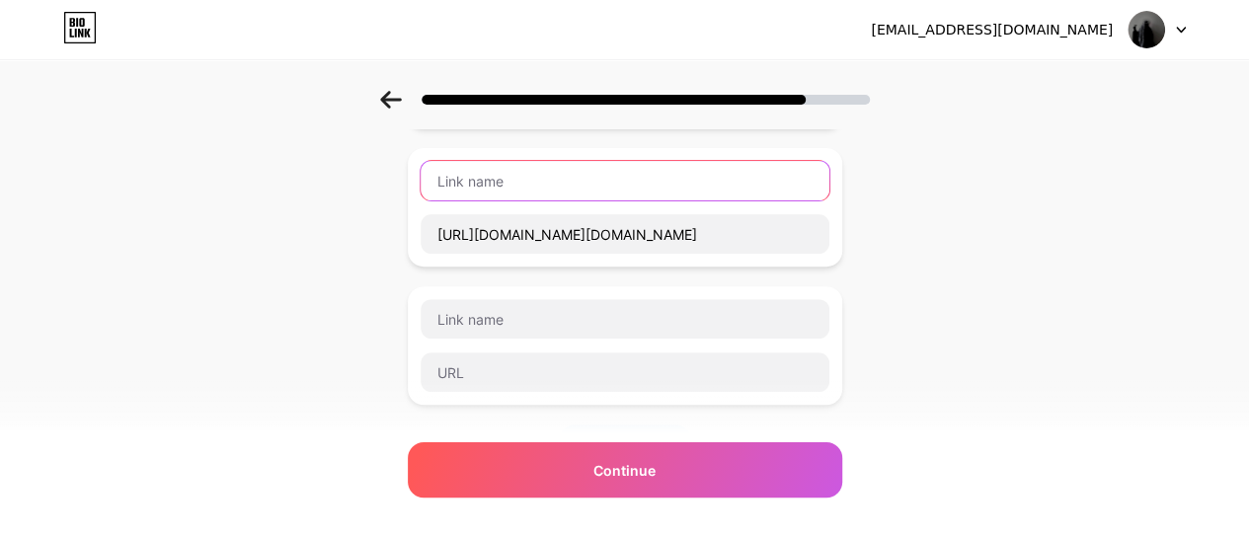
type input "q"
type input "a"
type input "ALEF"
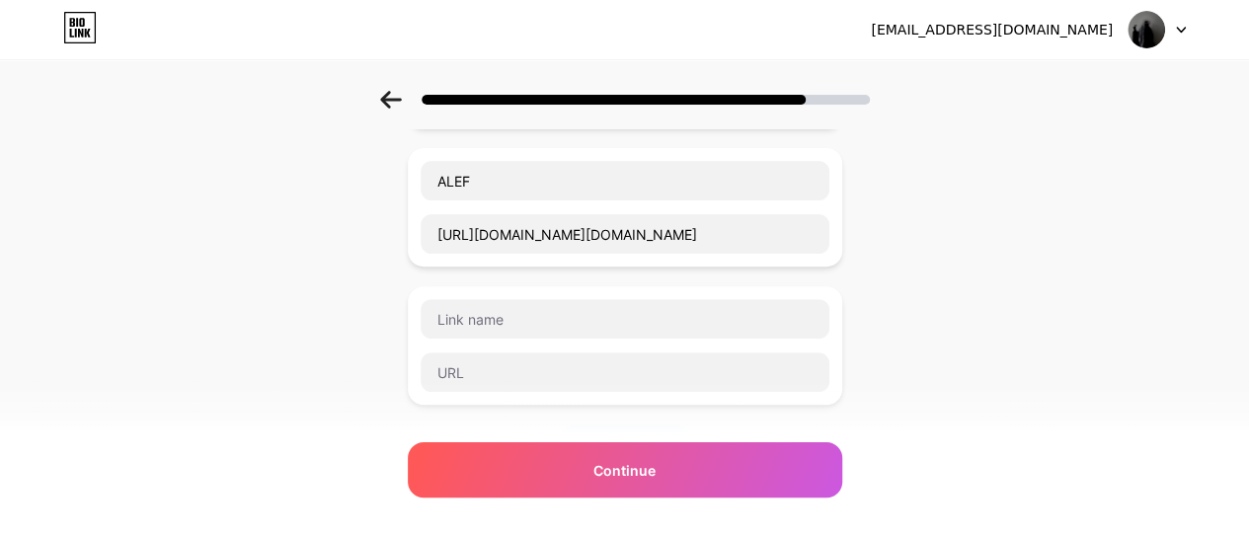
click at [330, 295] on div "Start with a link Add anything you want your followers to see. ألِـف𓂆 [URL][DOM…" at bounding box center [624, 339] width 1249 height 970
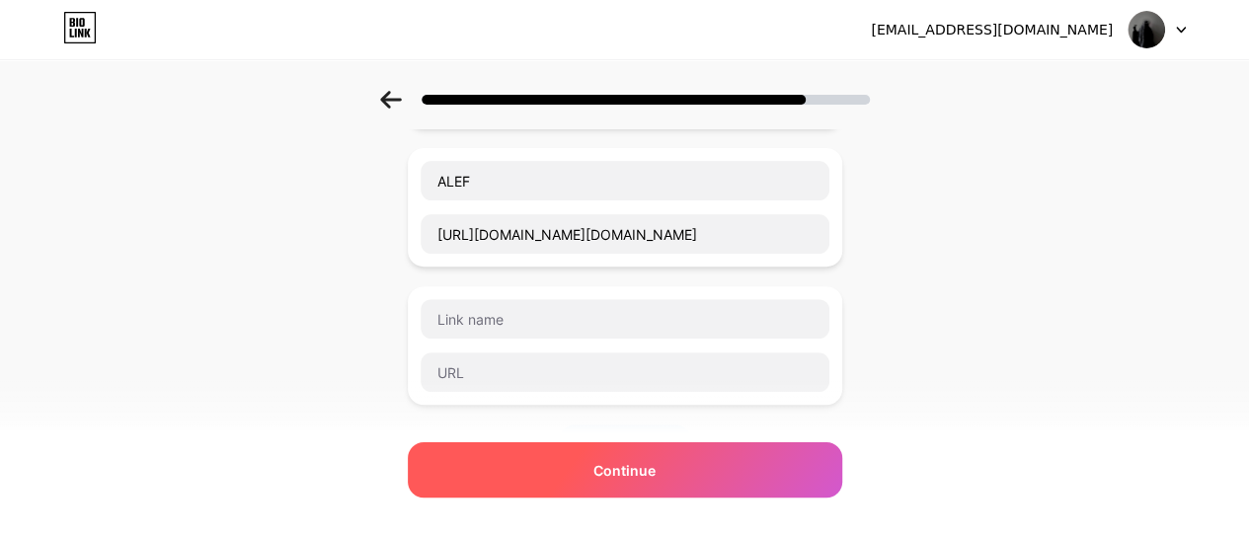
click at [681, 469] on div "Continue" at bounding box center [625, 469] width 434 height 55
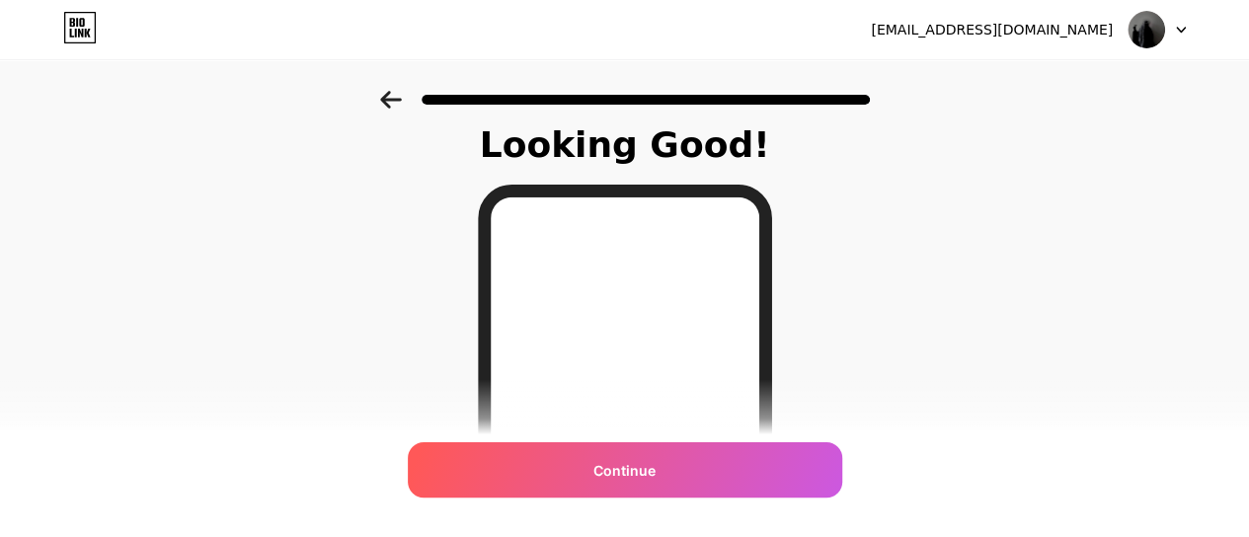
scroll to position [0, 0]
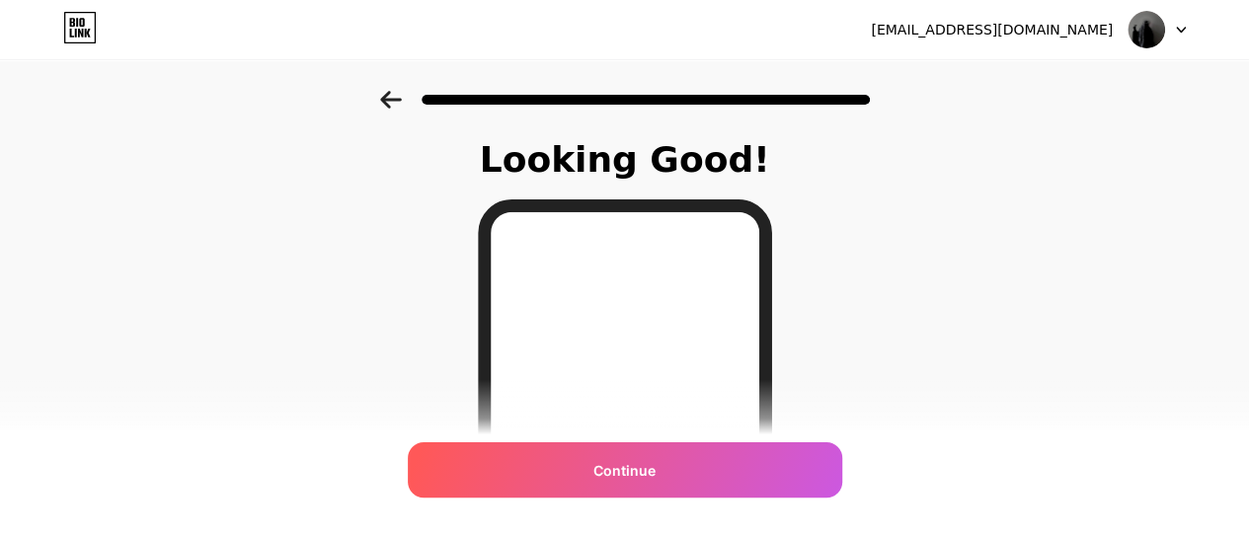
click at [395, 101] on icon at bounding box center [390, 100] width 21 height 18
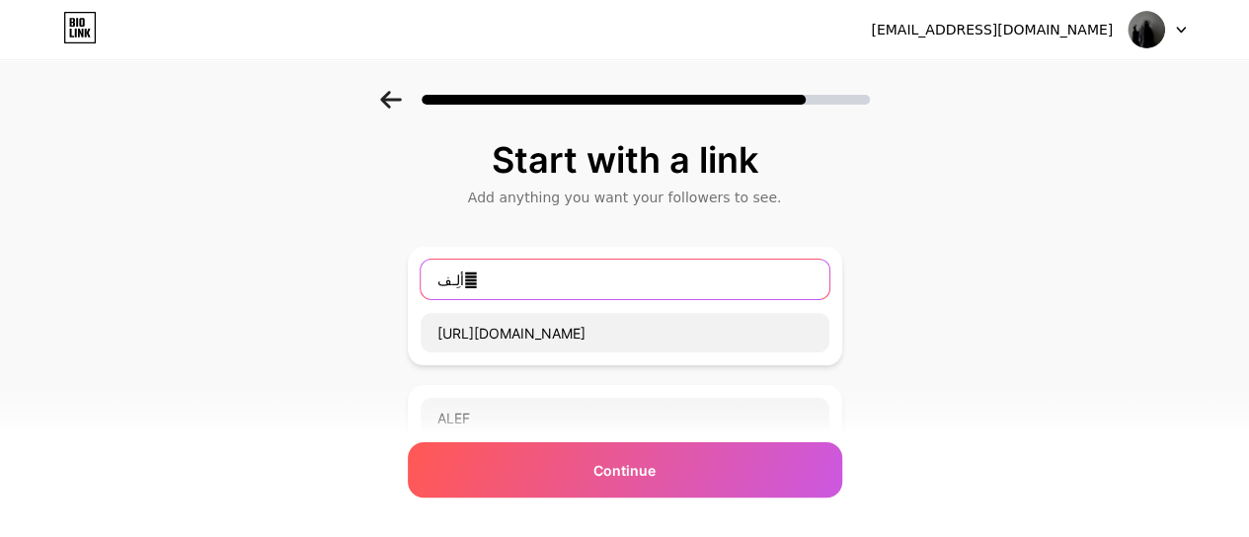
click at [571, 282] on input "ألِـف𓂆" at bounding box center [625, 279] width 409 height 39
type input "أ"
type input "JGYVHL"
click at [571, 281] on input "JGYVHL" at bounding box center [625, 279] width 409 height 39
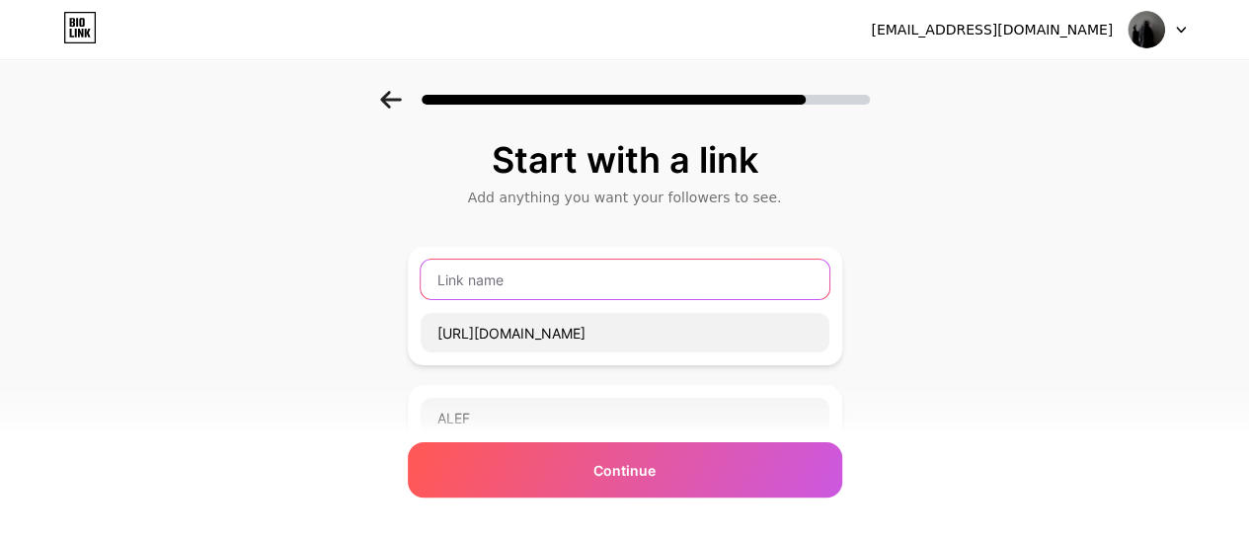
click at [571, 281] on input "text" at bounding box center [625, 279] width 409 height 39
type input "R"
click at [571, 281] on input "text" at bounding box center [625, 279] width 409 height 39
type input "R"
type input "قناة التلغرام"
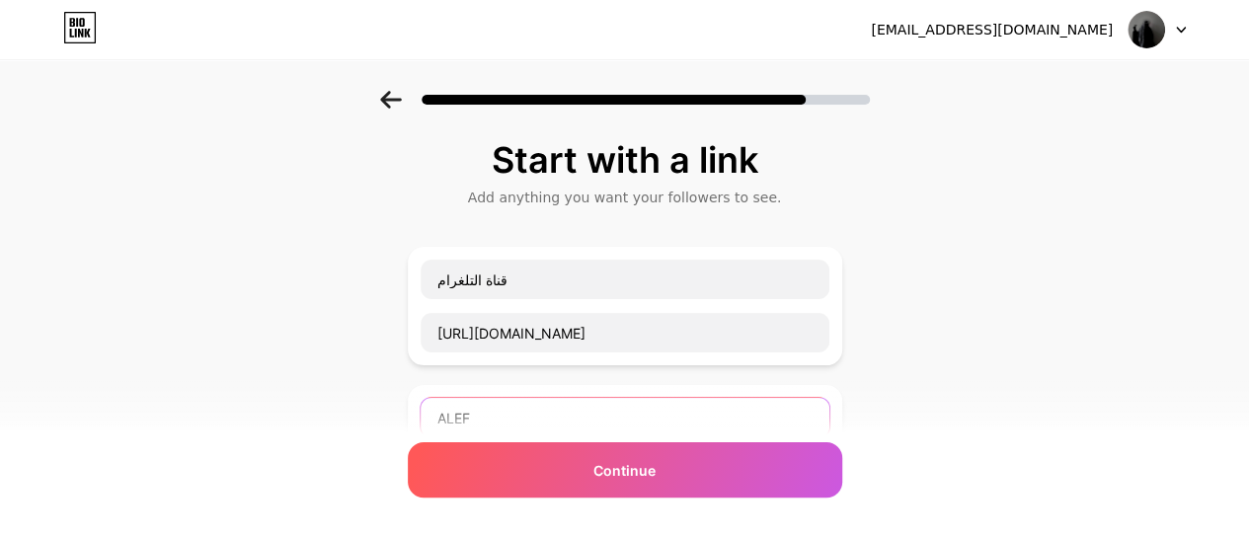
click at [586, 414] on input "ALEF" at bounding box center [625, 417] width 409 height 39
type input "A"
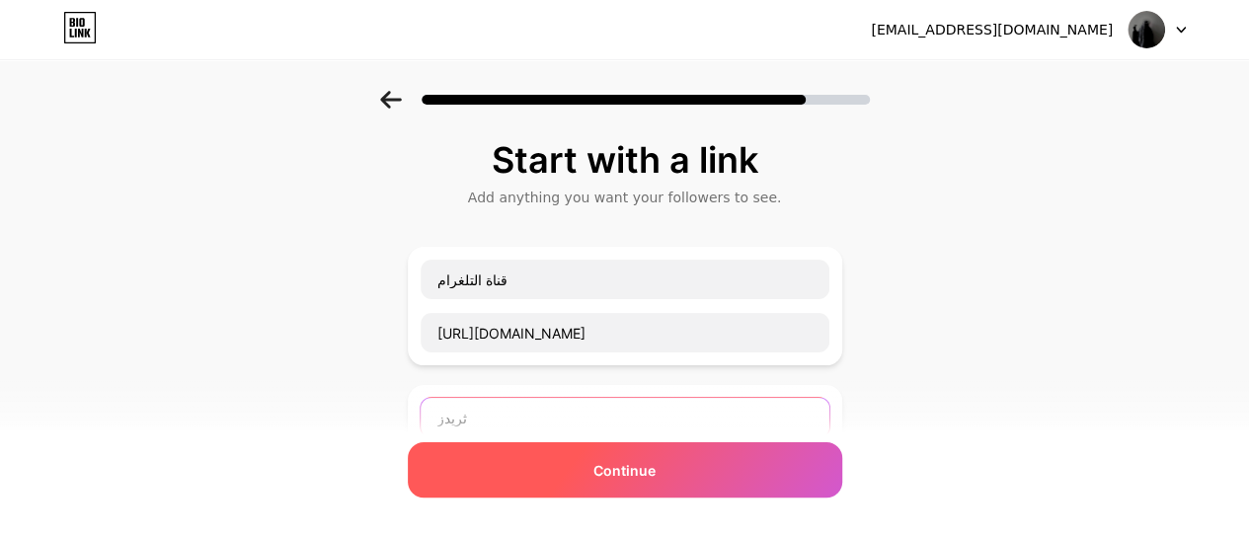
type input "ثريدز"
click at [648, 466] on span "Continue" at bounding box center [624, 470] width 62 height 21
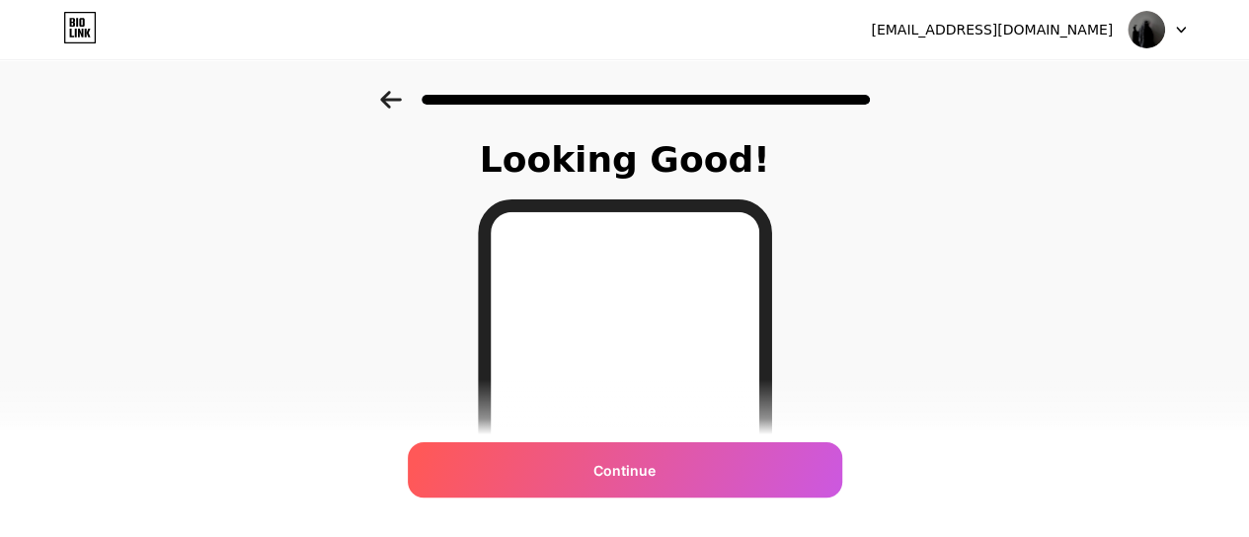
click at [1044, 258] on div "Looking Good! Continue" at bounding box center [624, 502] width 1249 height 822
click at [389, 100] on icon at bounding box center [390, 100] width 21 height 18
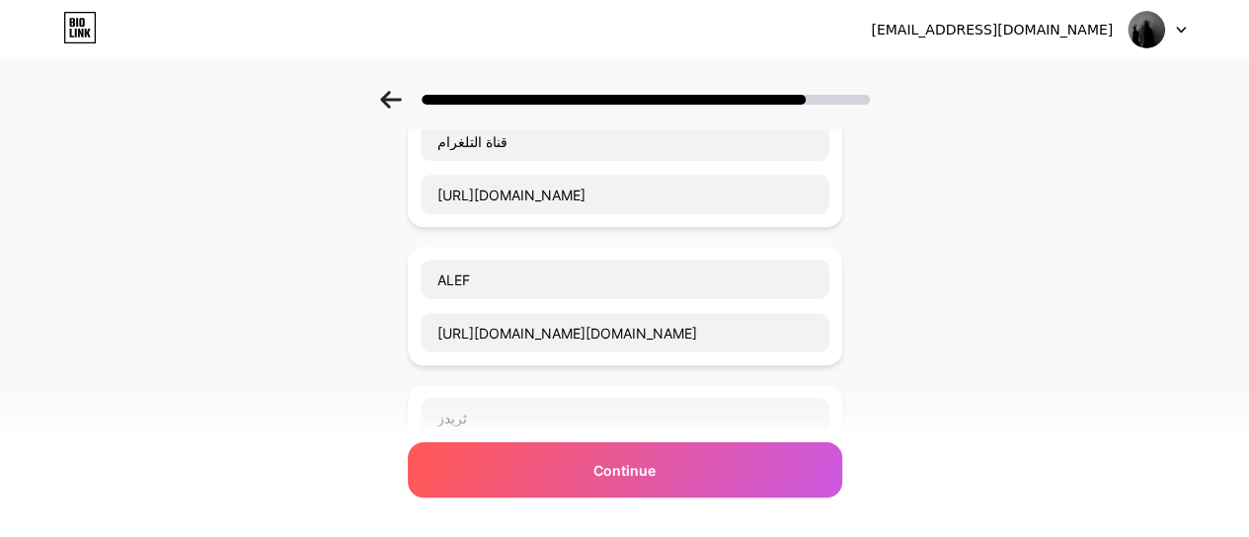
scroll to position [237, 0]
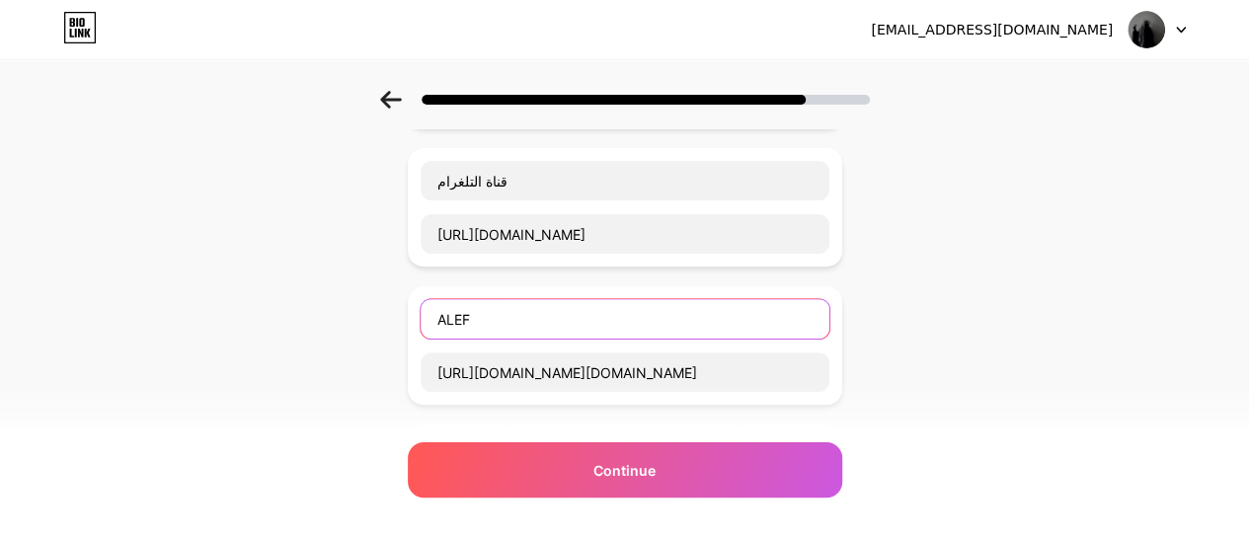
click at [627, 304] on input "ALEF" at bounding box center [625, 318] width 409 height 39
type input "A"
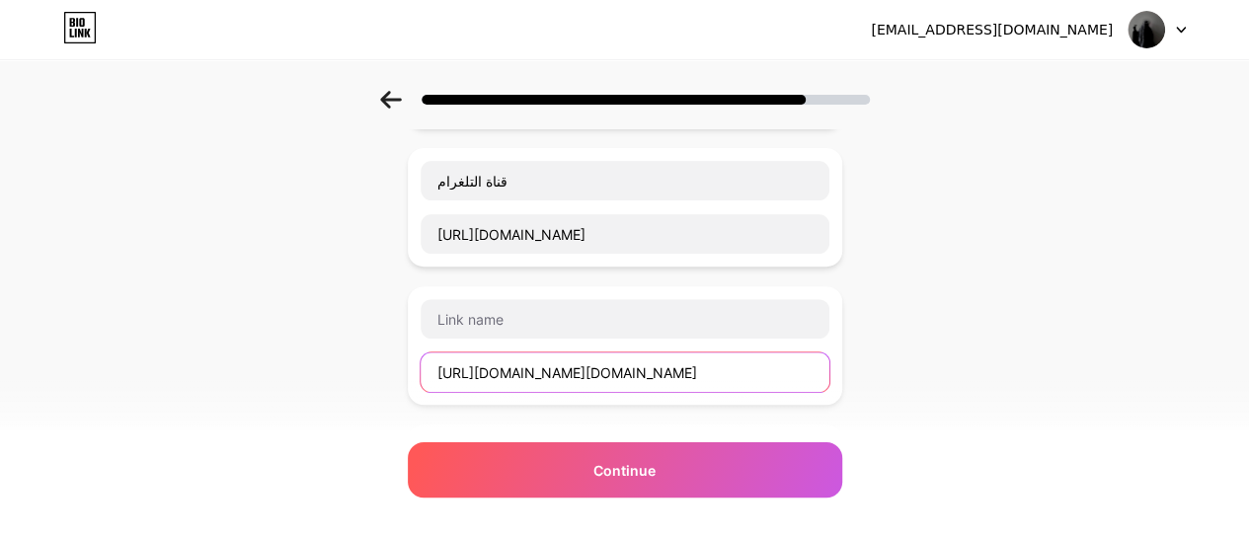
click at [773, 358] on input "[URL][DOMAIN_NAME][DOMAIN_NAME]" at bounding box center [625, 371] width 409 height 39
type input "h"
click at [989, 194] on div "Start with a link Add anything you want your followers to see. ألِـف𓂆 [URL][DOM…" at bounding box center [624, 408] width 1249 height 1109
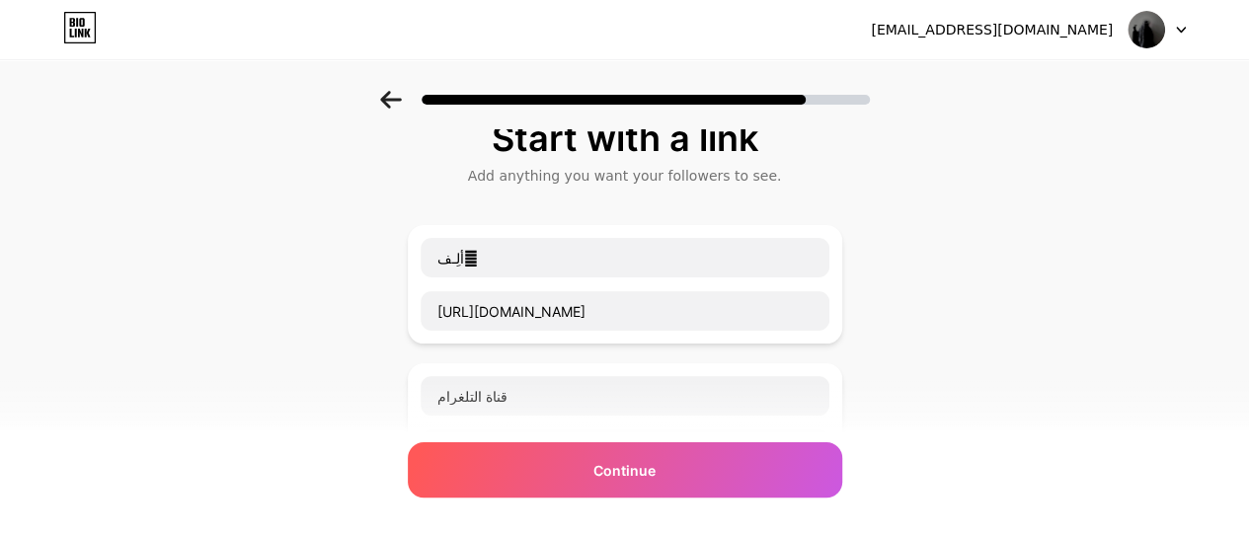
scroll to position [0, 0]
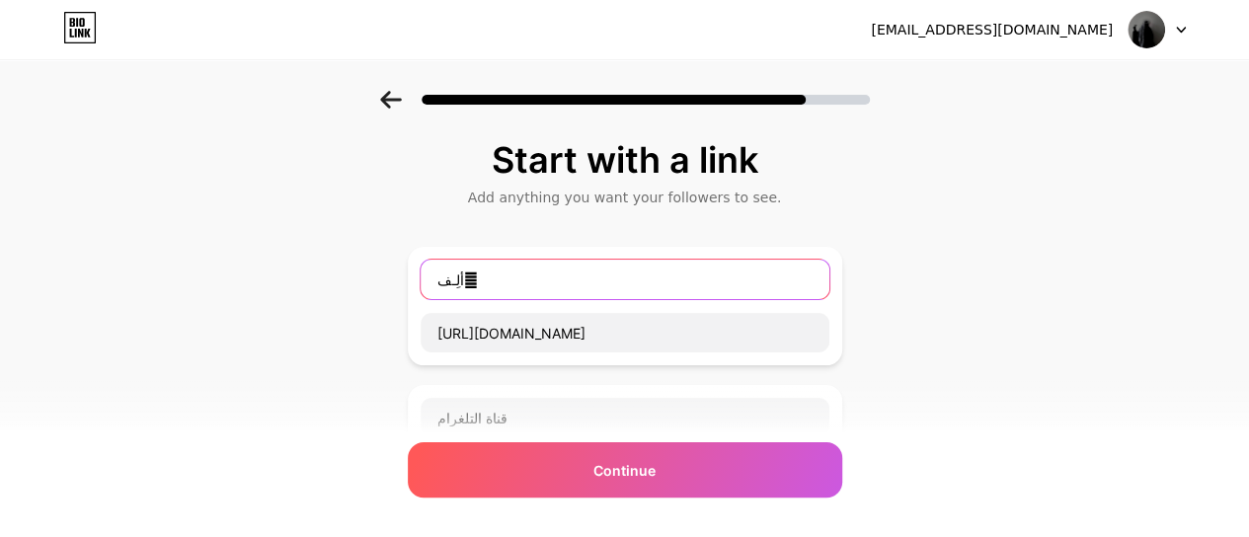
click at [752, 268] on input "ألِـف𓂆" at bounding box center [625, 279] width 409 height 39
type input "أ"
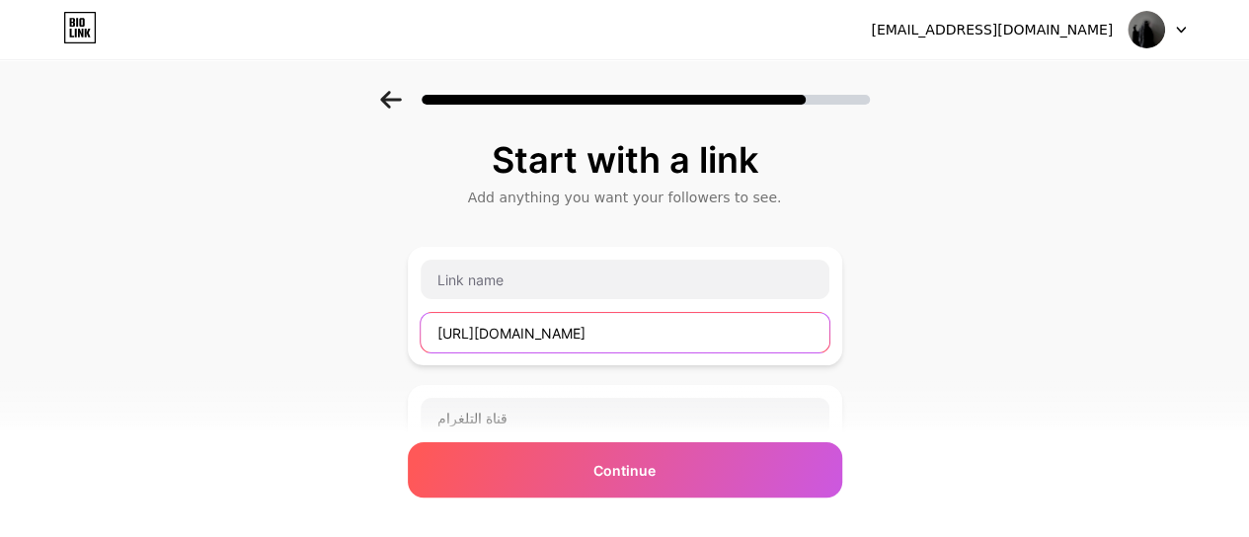
click at [696, 313] on input "[URL][DOMAIN_NAME]" at bounding box center [625, 332] width 409 height 39
type input "h"
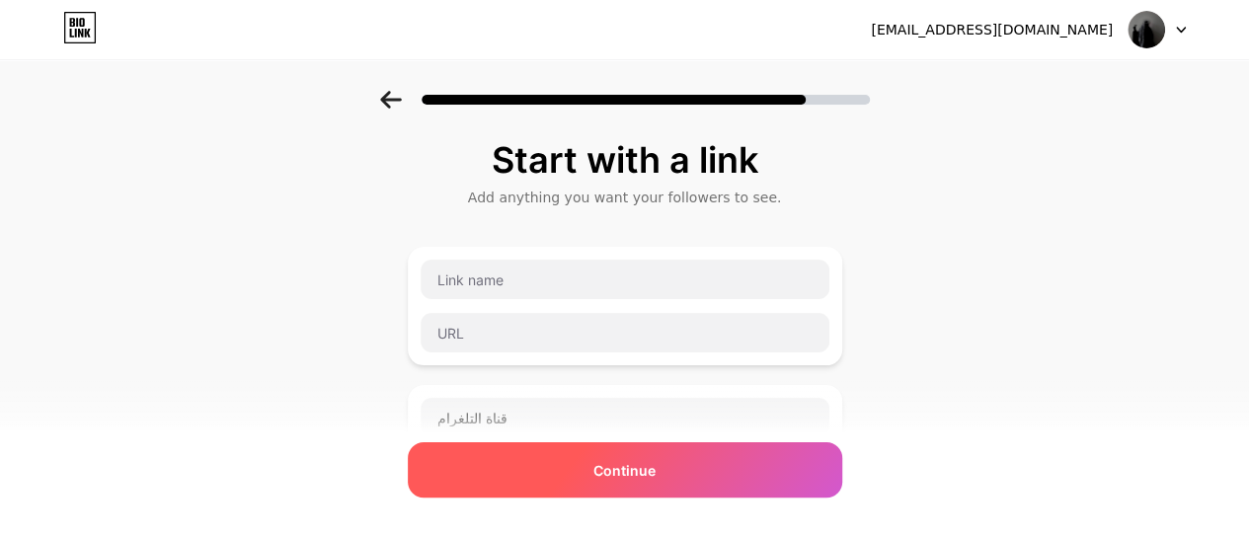
click at [616, 460] on span "Continue" at bounding box center [624, 470] width 62 height 21
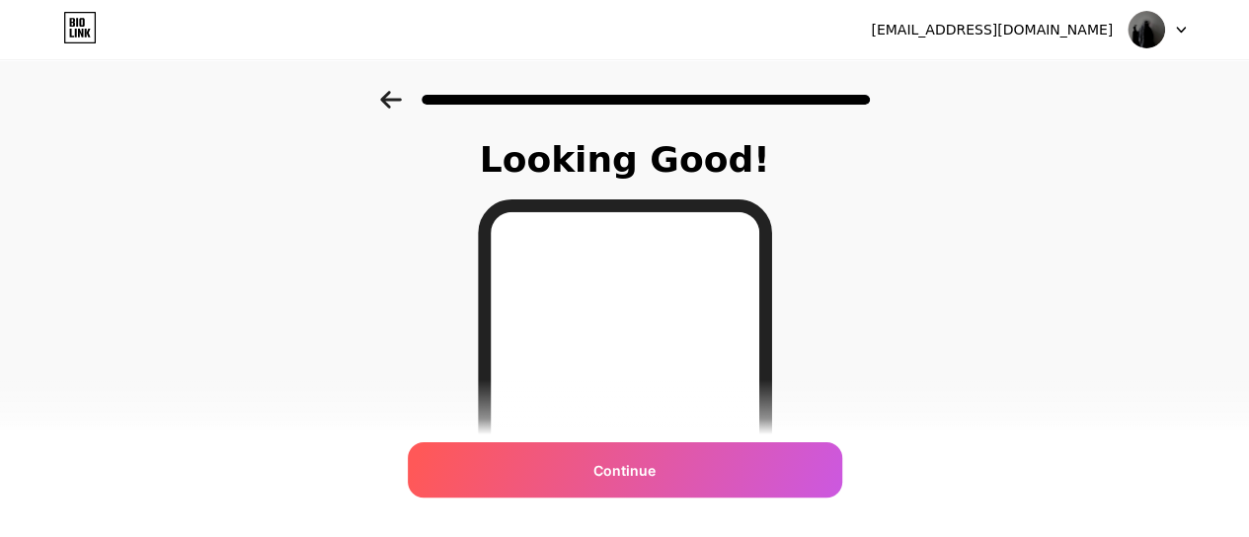
click at [948, 206] on div "Looking Good! Continue" at bounding box center [624, 502] width 1249 height 822
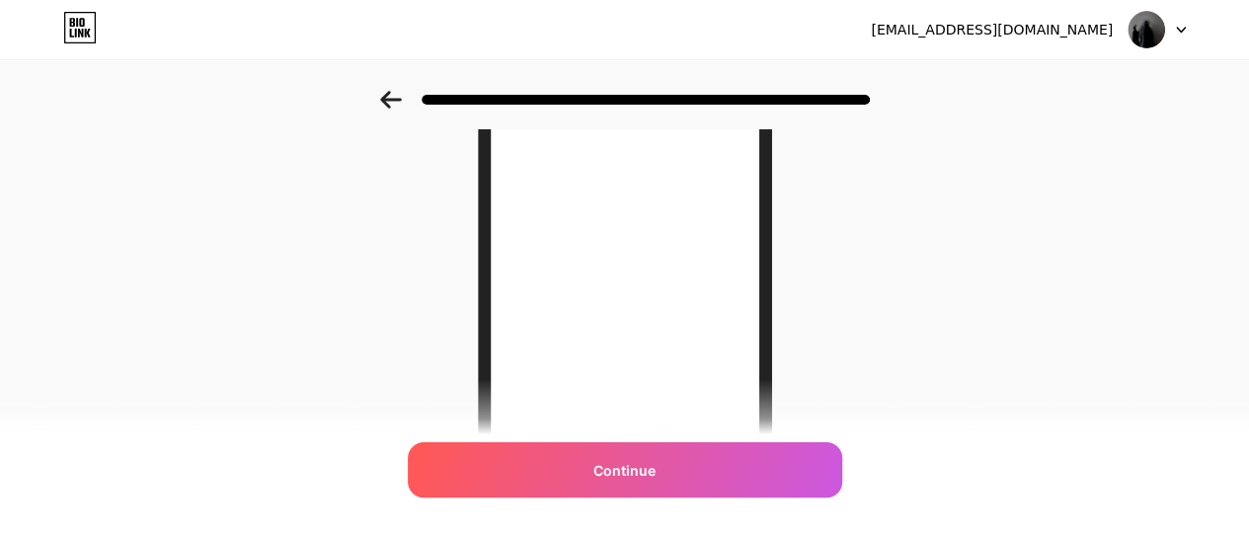
scroll to position [237, 0]
click at [397, 108] on icon at bounding box center [390, 100] width 21 height 18
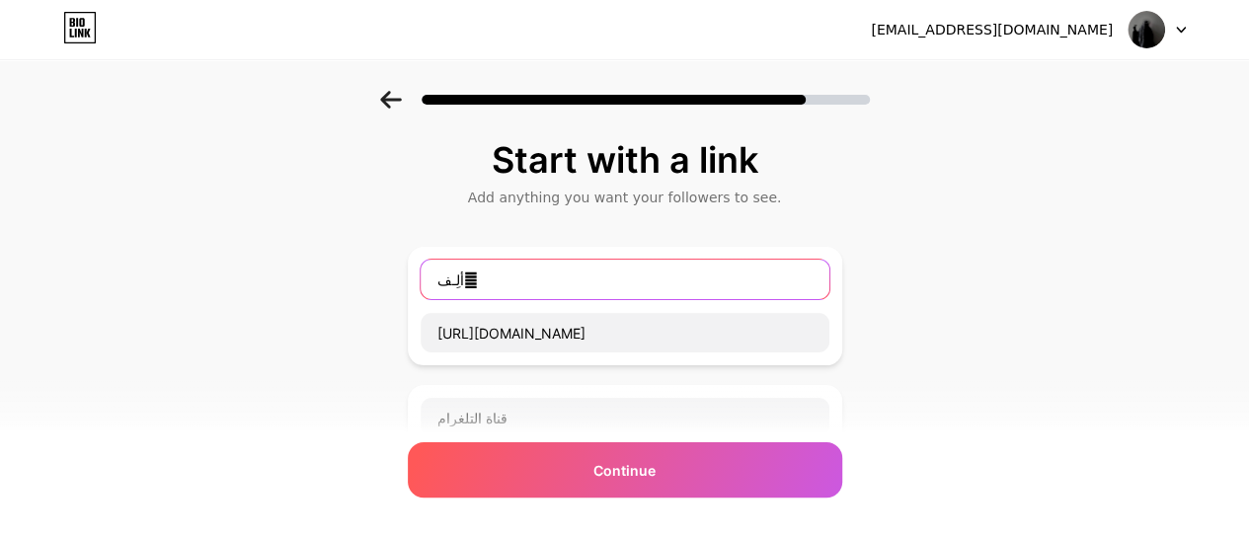
click at [570, 286] on input "ألِـف𓂆" at bounding box center [625, 279] width 409 height 39
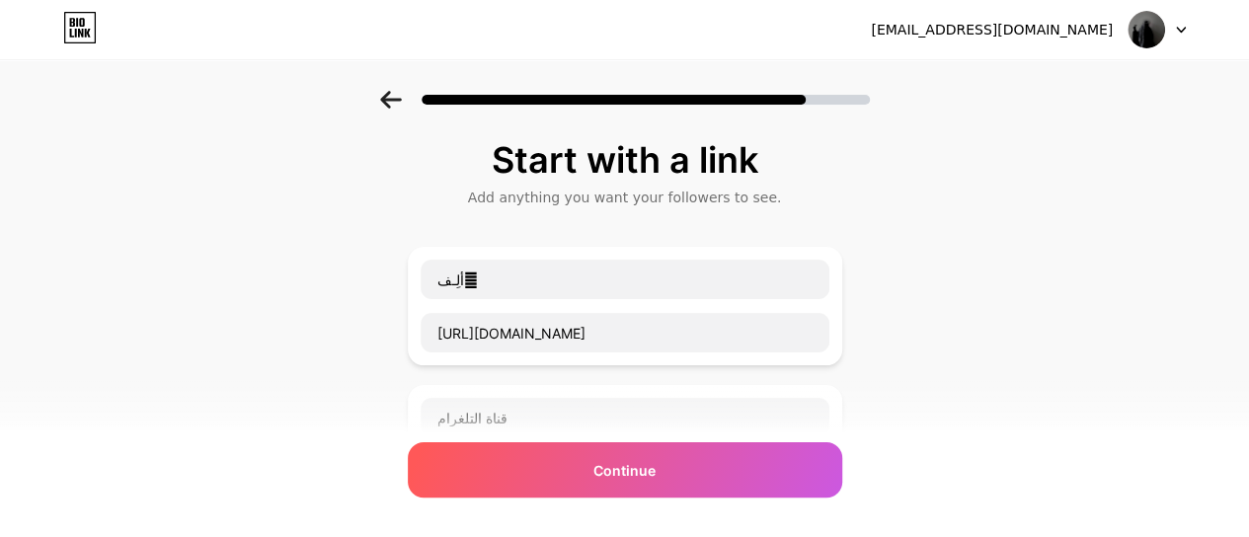
click at [428, 359] on div "ألِـف𓂆 [URL][DOMAIN_NAME]" at bounding box center [625, 306] width 434 height 118
drag, startPoint x: 428, startPoint y: 359, endPoint x: 989, endPoint y: 223, distance: 577.0
click at [400, 95] on icon at bounding box center [391, 100] width 22 height 18
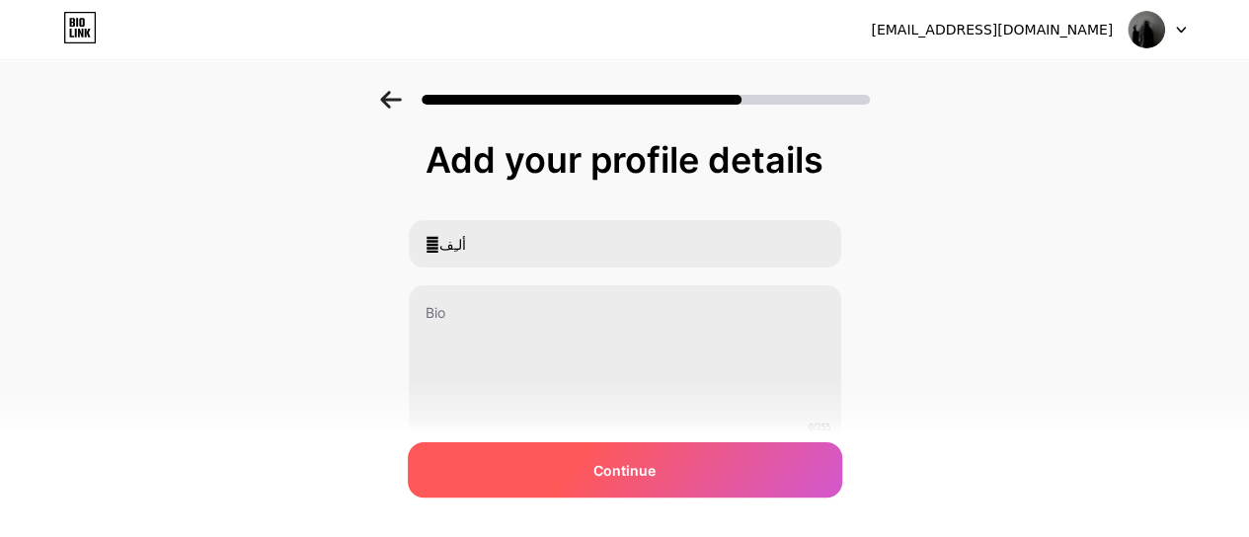
click at [626, 460] on span "Continue" at bounding box center [624, 470] width 62 height 21
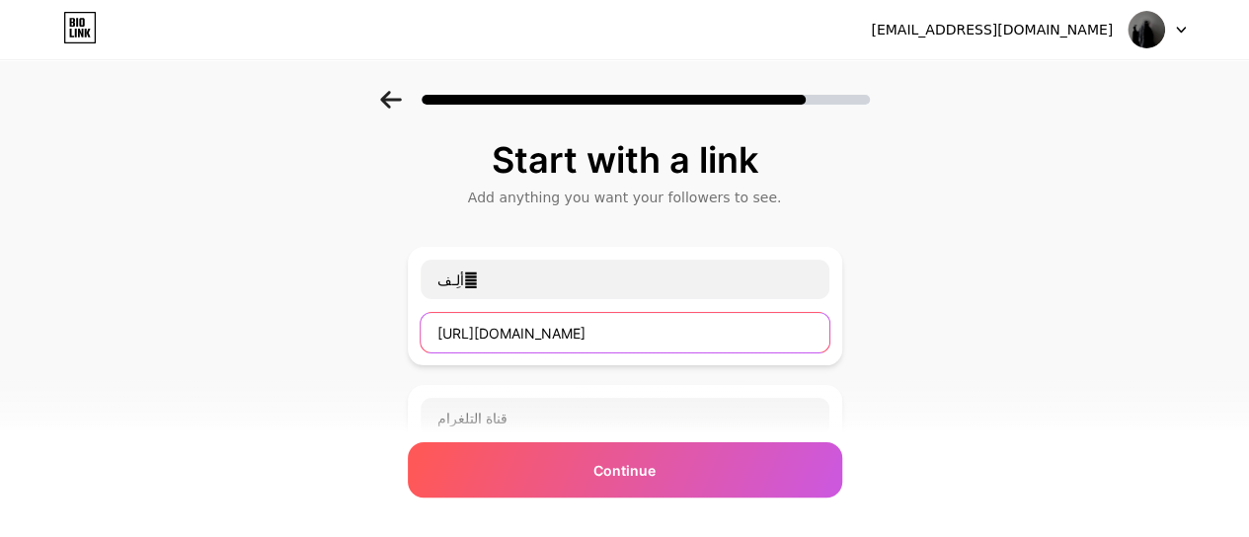
click at [731, 335] on input "[URL][DOMAIN_NAME]" at bounding box center [625, 332] width 409 height 39
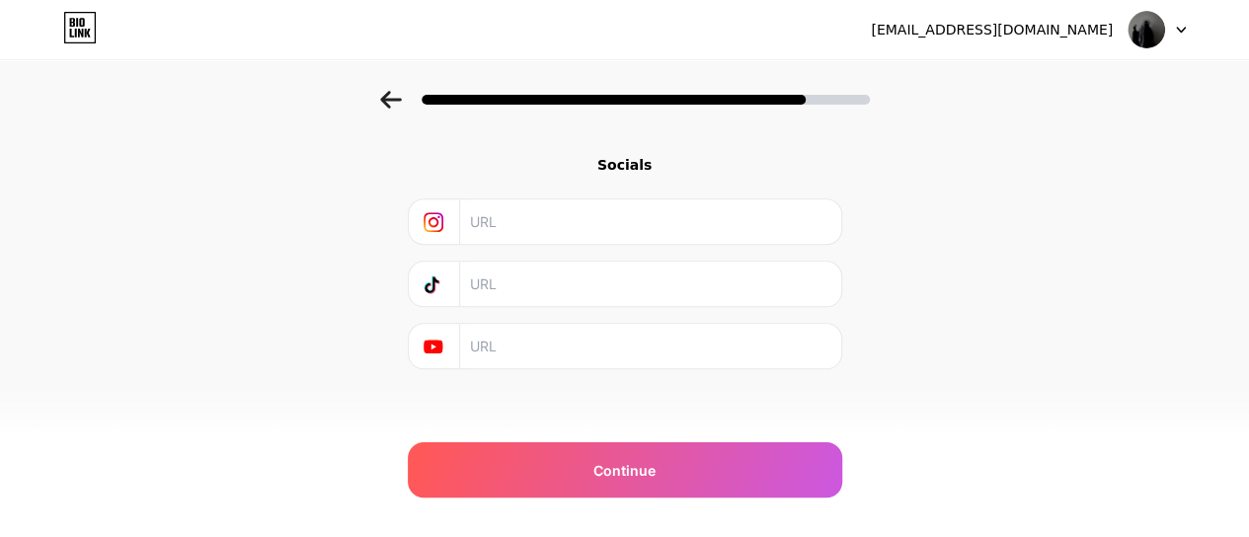
scroll to position [734, 0]
click at [635, 196] on input "text" at bounding box center [649, 218] width 358 height 44
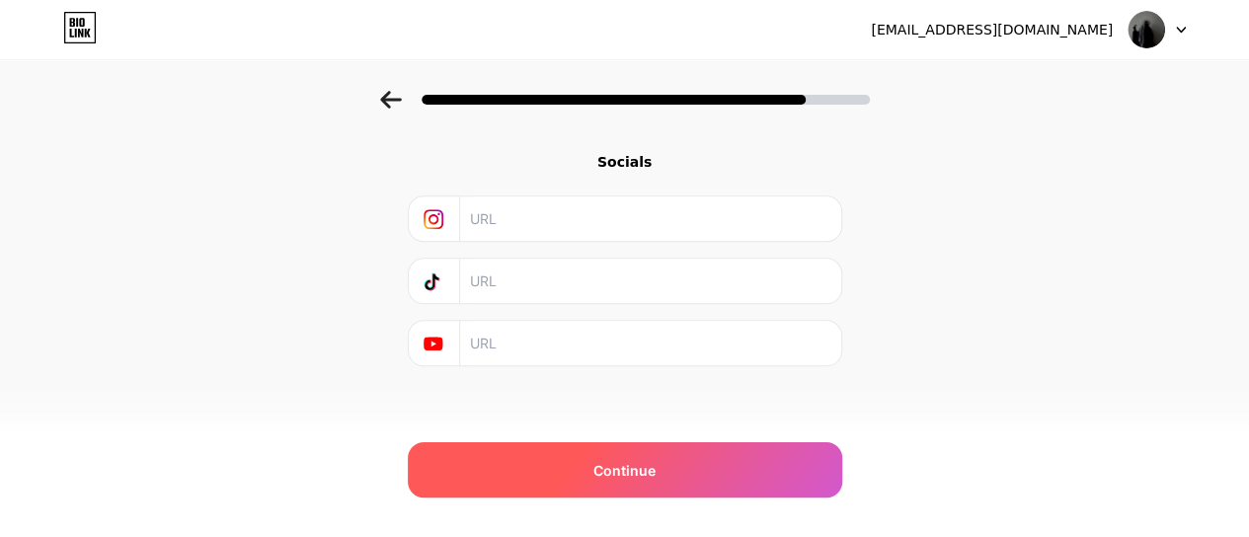
click at [745, 444] on div "Continue" at bounding box center [625, 469] width 434 height 55
click at [655, 464] on span "Continue" at bounding box center [624, 470] width 62 height 21
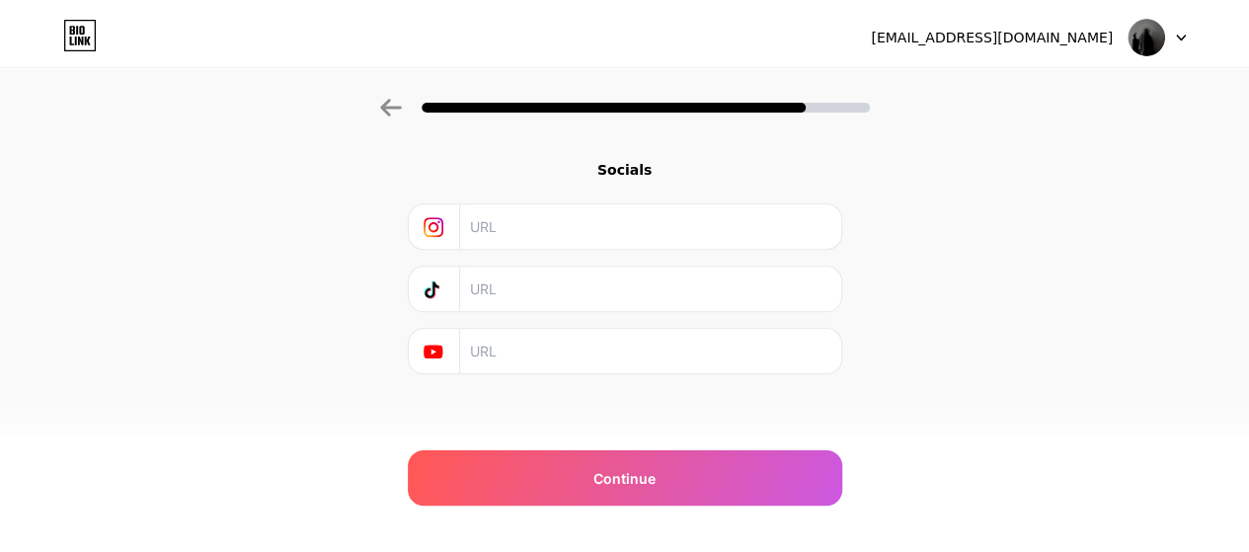
scroll to position [0, 0]
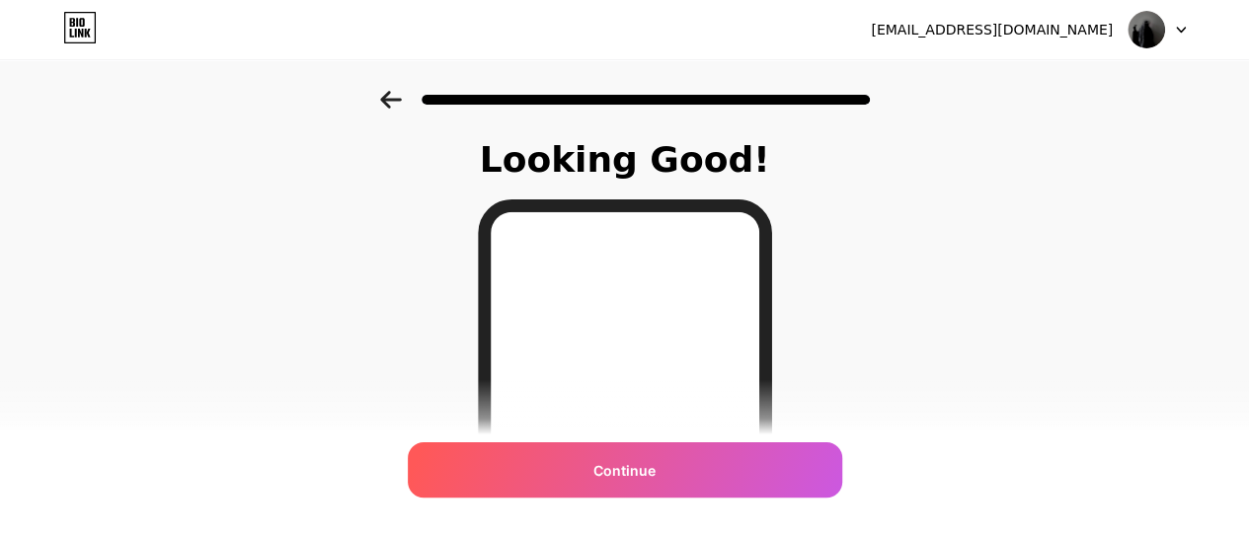
click at [1062, 191] on div "Looking Good! Continue" at bounding box center [624, 502] width 1249 height 822
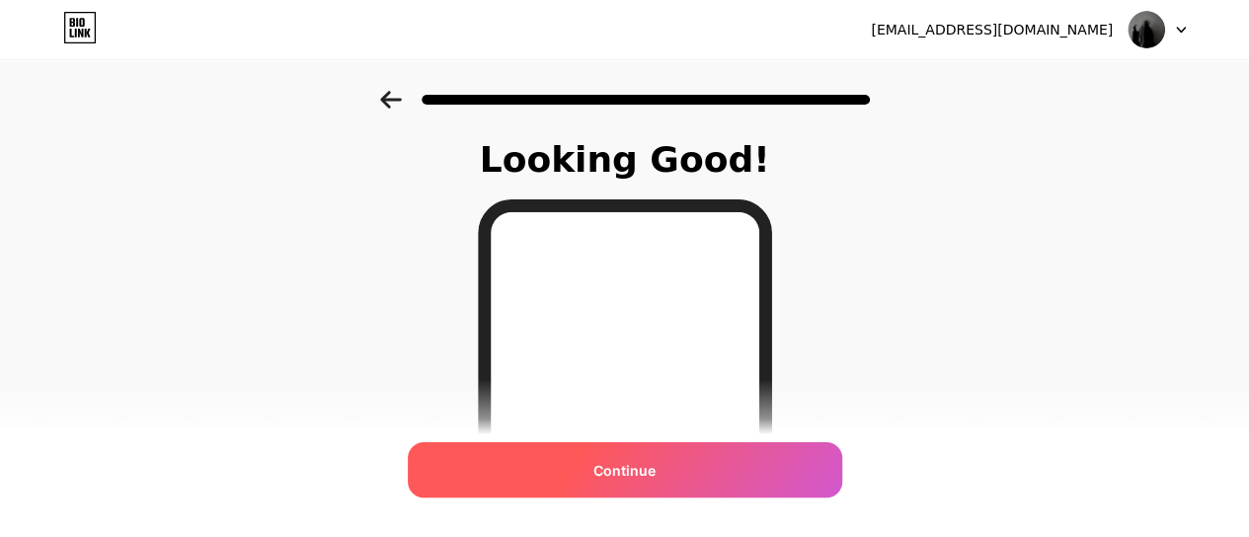
click at [714, 453] on div "Continue" at bounding box center [625, 469] width 434 height 55
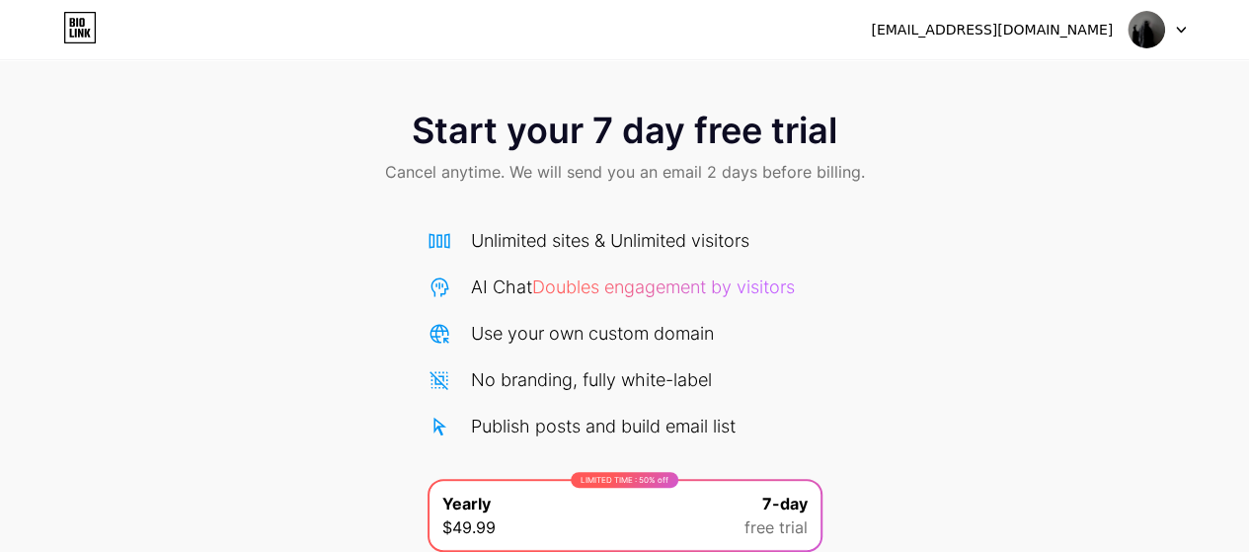
click at [984, 326] on div "Start your 7 day free trial Cancel anytime. We will send you an email 2 days be…" at bounding box center [624, 403] width 1249 height 625
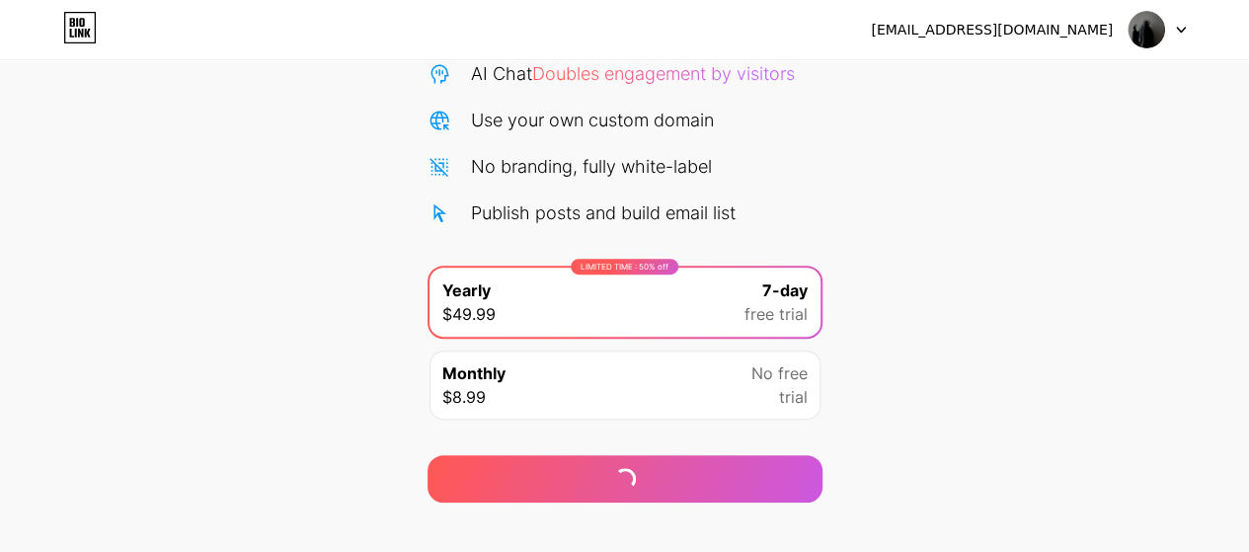
scroll to position [241, 0]
